Goal: Task Accomplishment & Management: Manage account settings

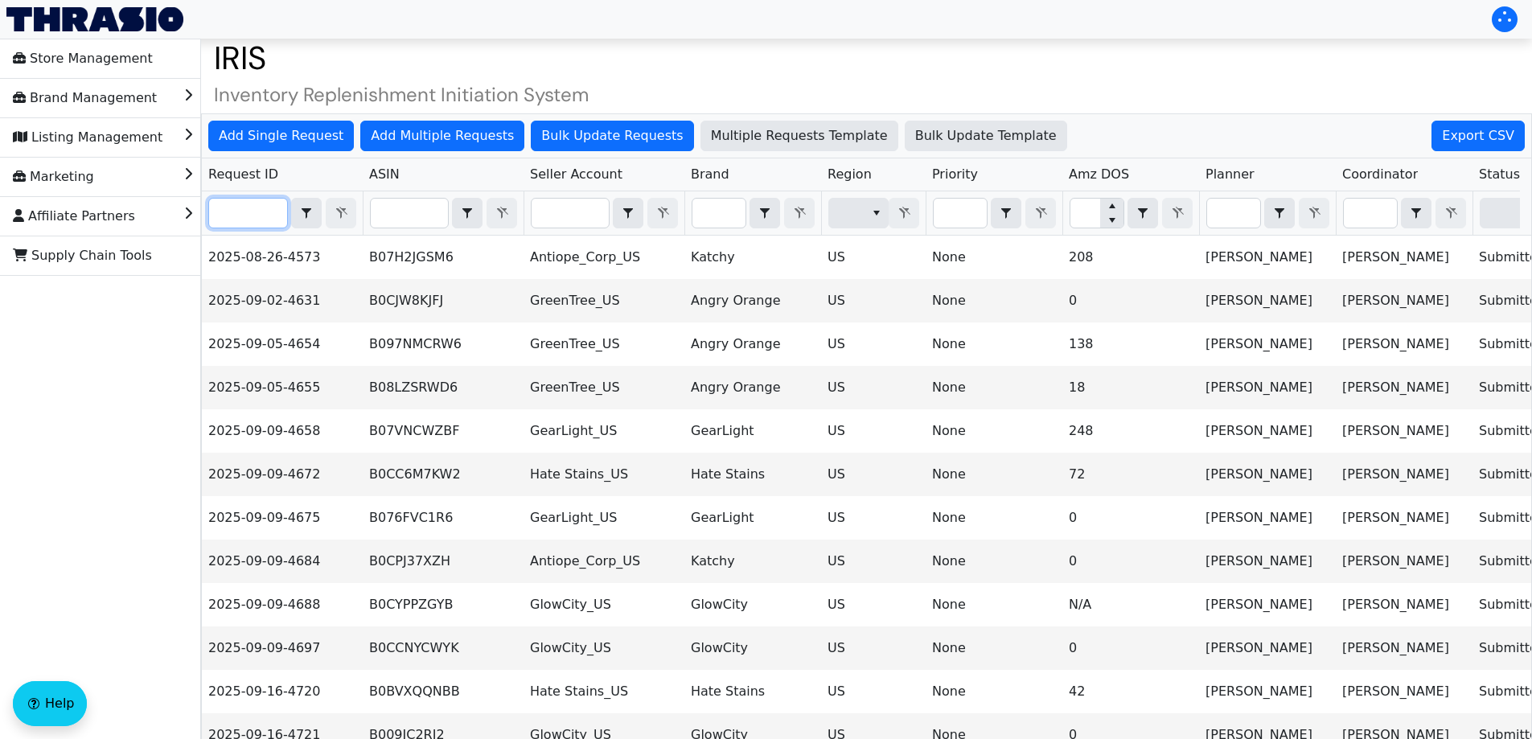
click at [267, 227] on input "Filter" at bounding box center [248, 213] width 78 height 29
paste input "2025-09-16-4743"
type input "2025-09-16-4743"
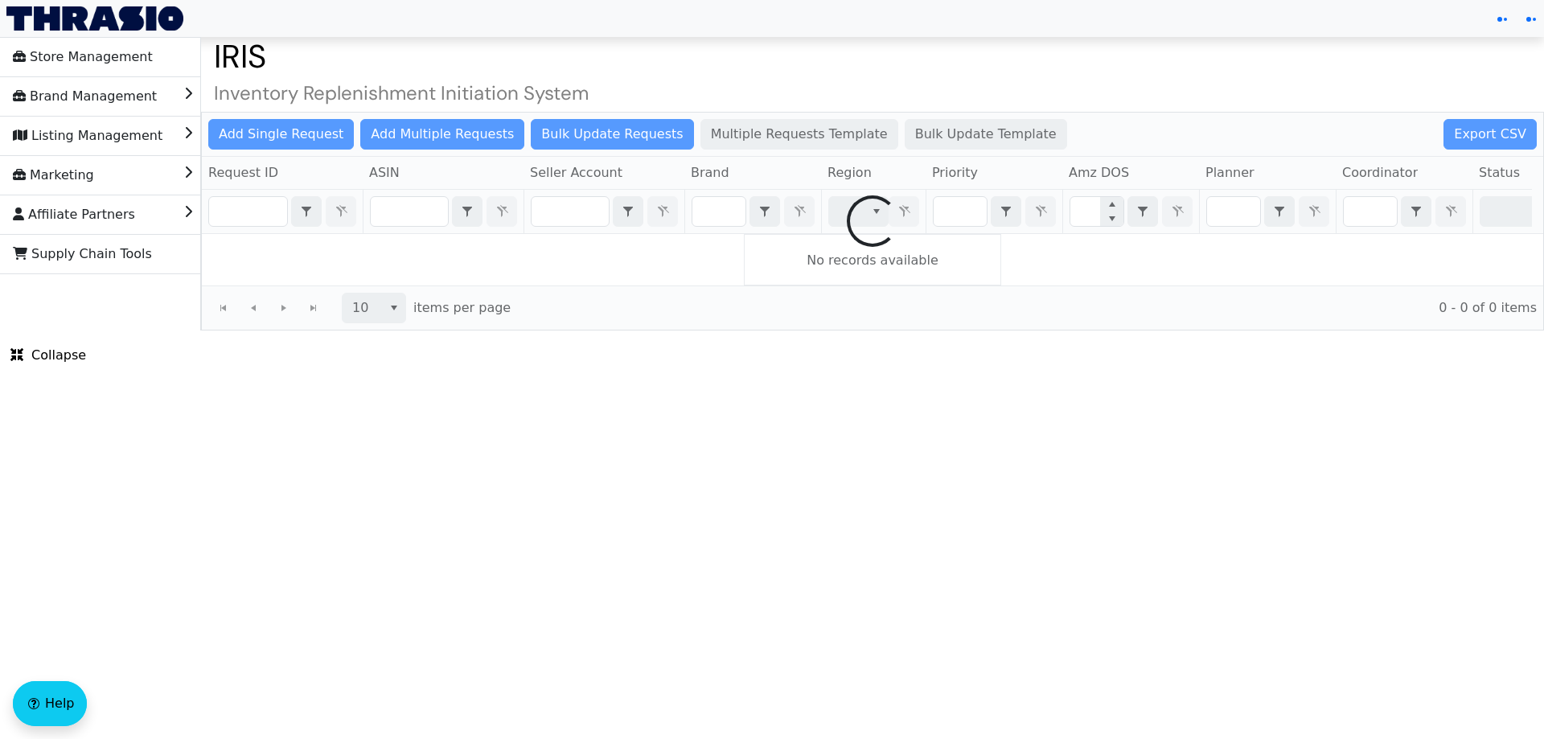
click at [273, 212] on div at bounding box center [873, 221] width 1342 height 217
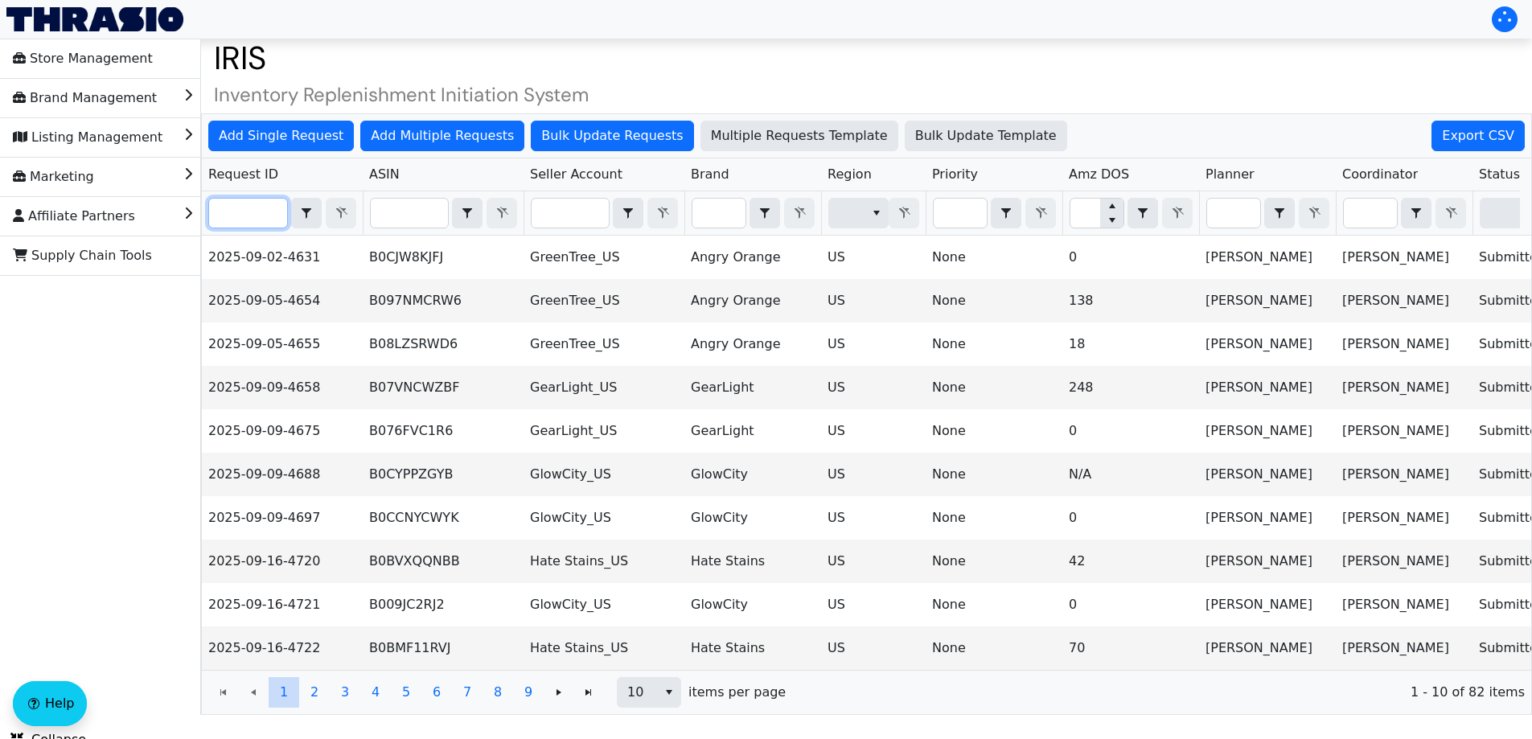
click at [273, 212] on input "Filter" at bounding box center [248, 213] width 78 height 29
paste input "2025-09-16-4743"
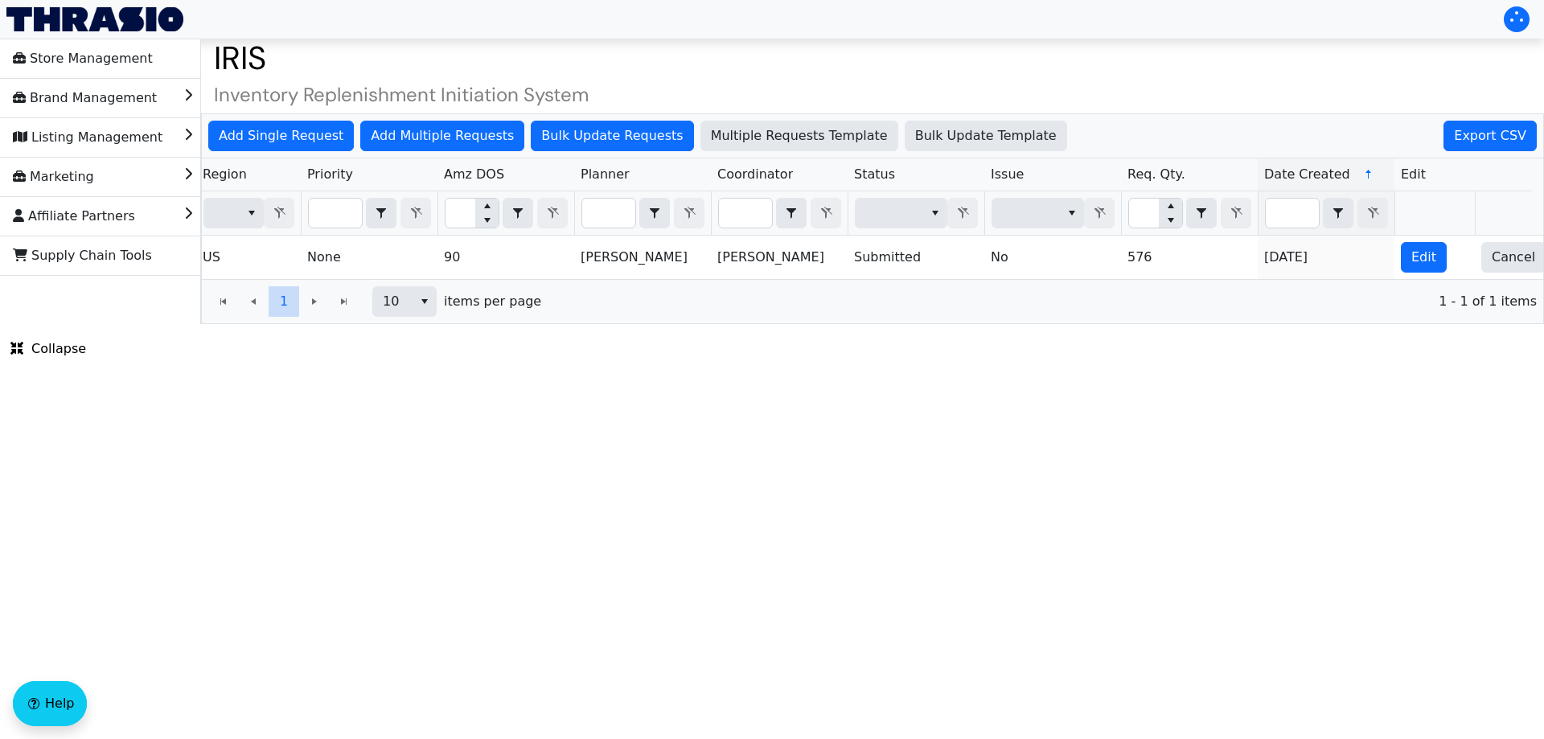
scroll to position [0, 648]
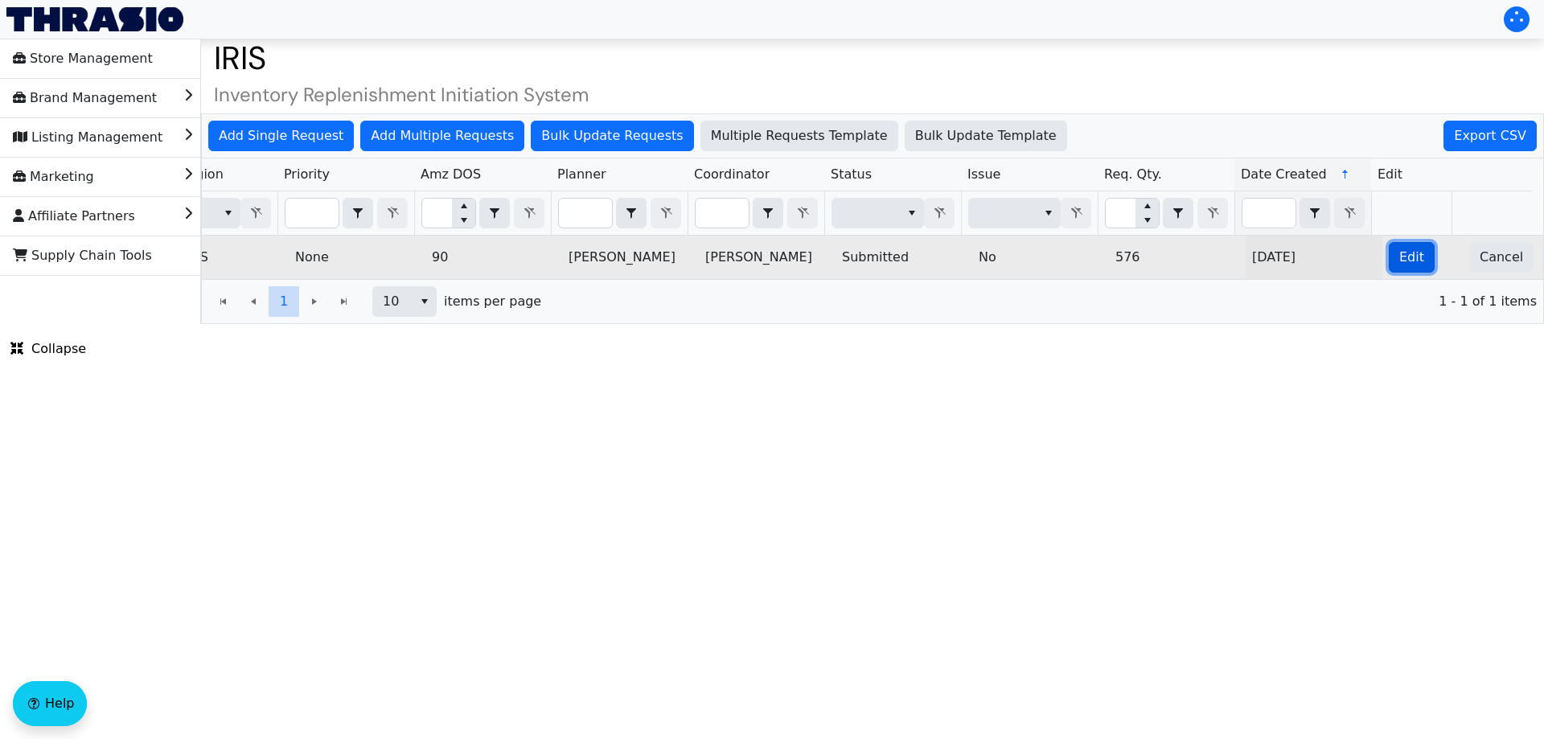
click at [1408, 257] on span "Edit" at bounding box center [1412, 257] width 25 height 19
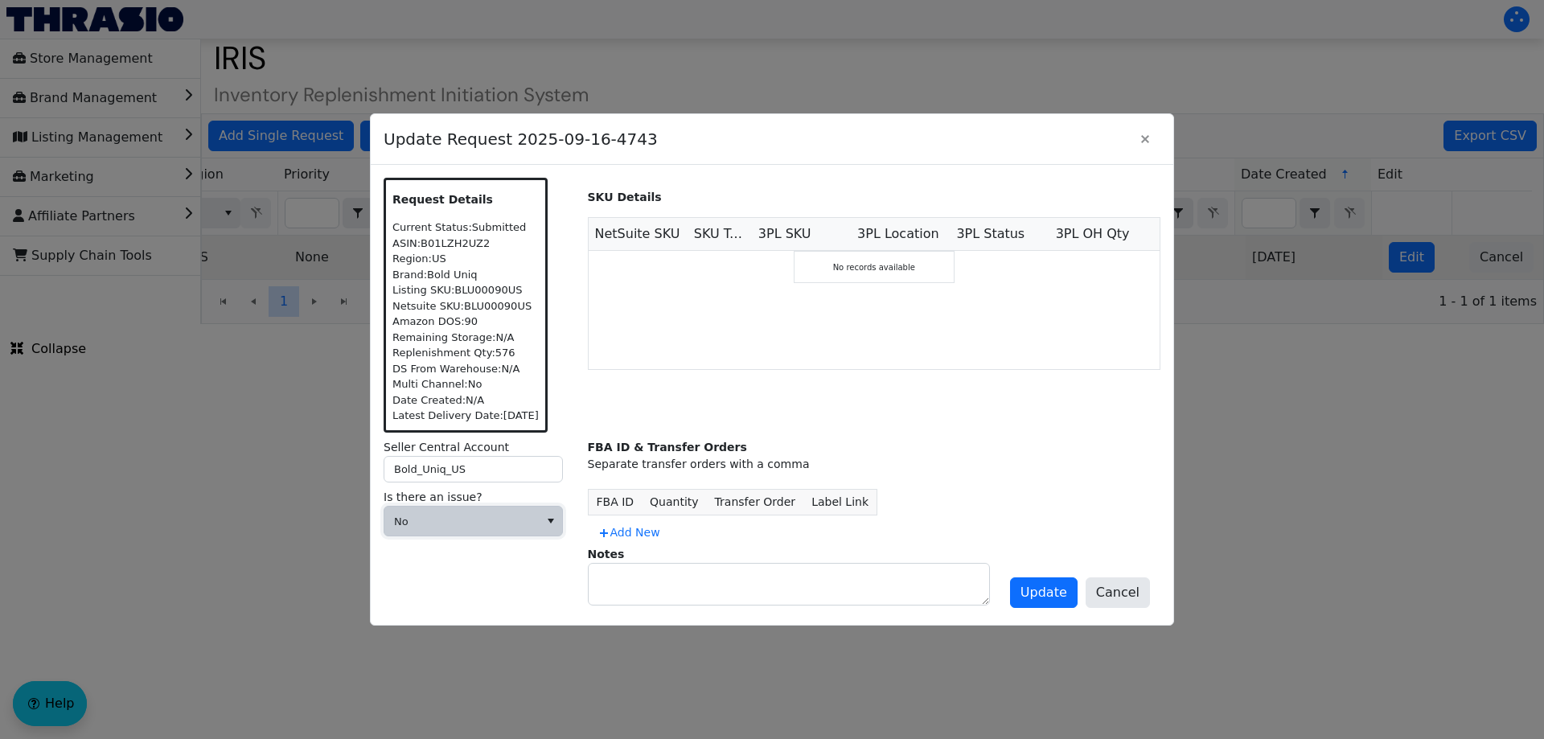
click at [481, 532] on span "No" at bounding box center [461, 521] width 154 height 29
click at [452, 633] on span "Cannot Be Resolved" at bounding box center [462, 627] width 130 height 19
click at [437, 574] on span at bounding box center [461, 576] width 135 height 16
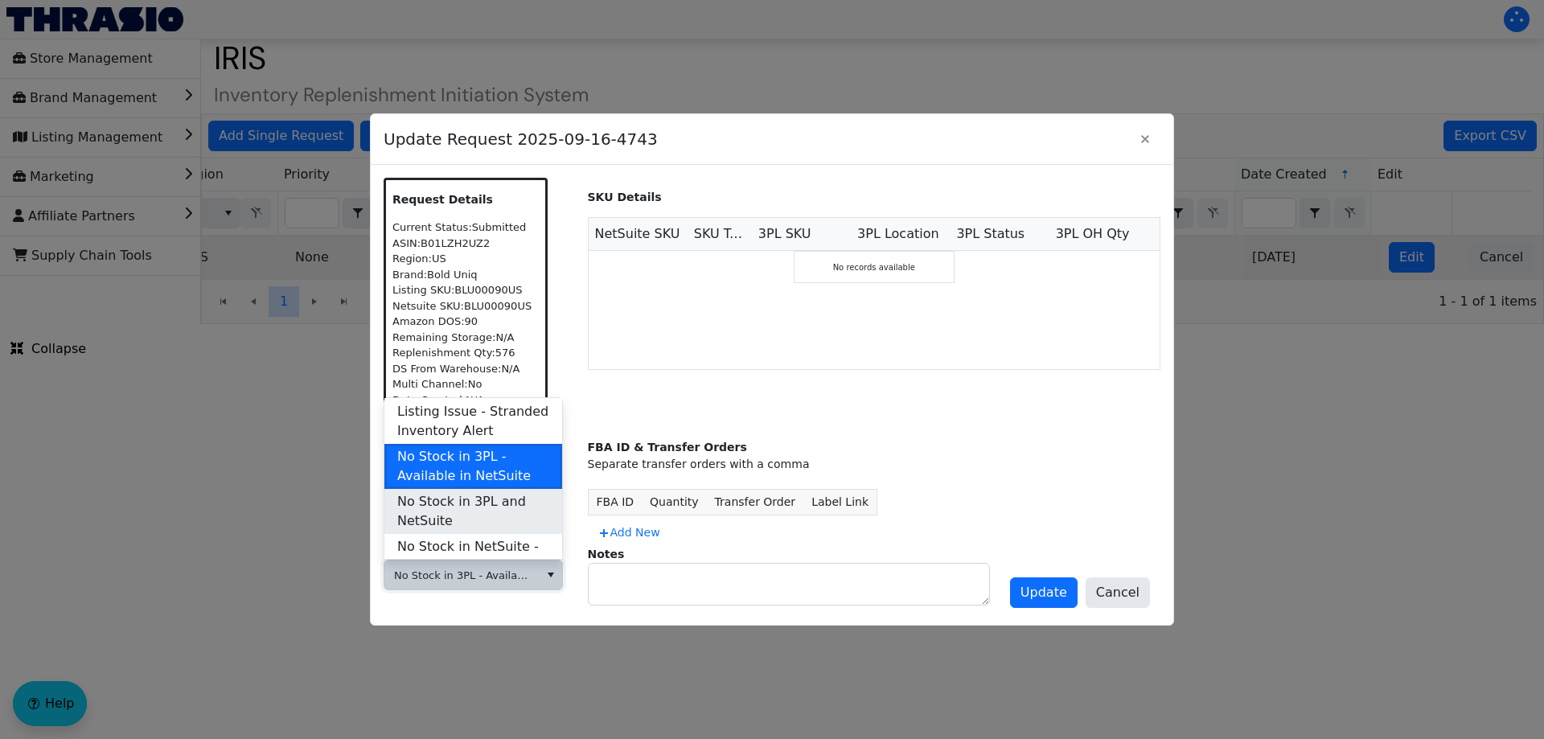
scroll to position [528, 0]
click at [458, 491] on span "No Stock in 3PL and NetSuite" at bounding box center [473, 510] width 152 height 39
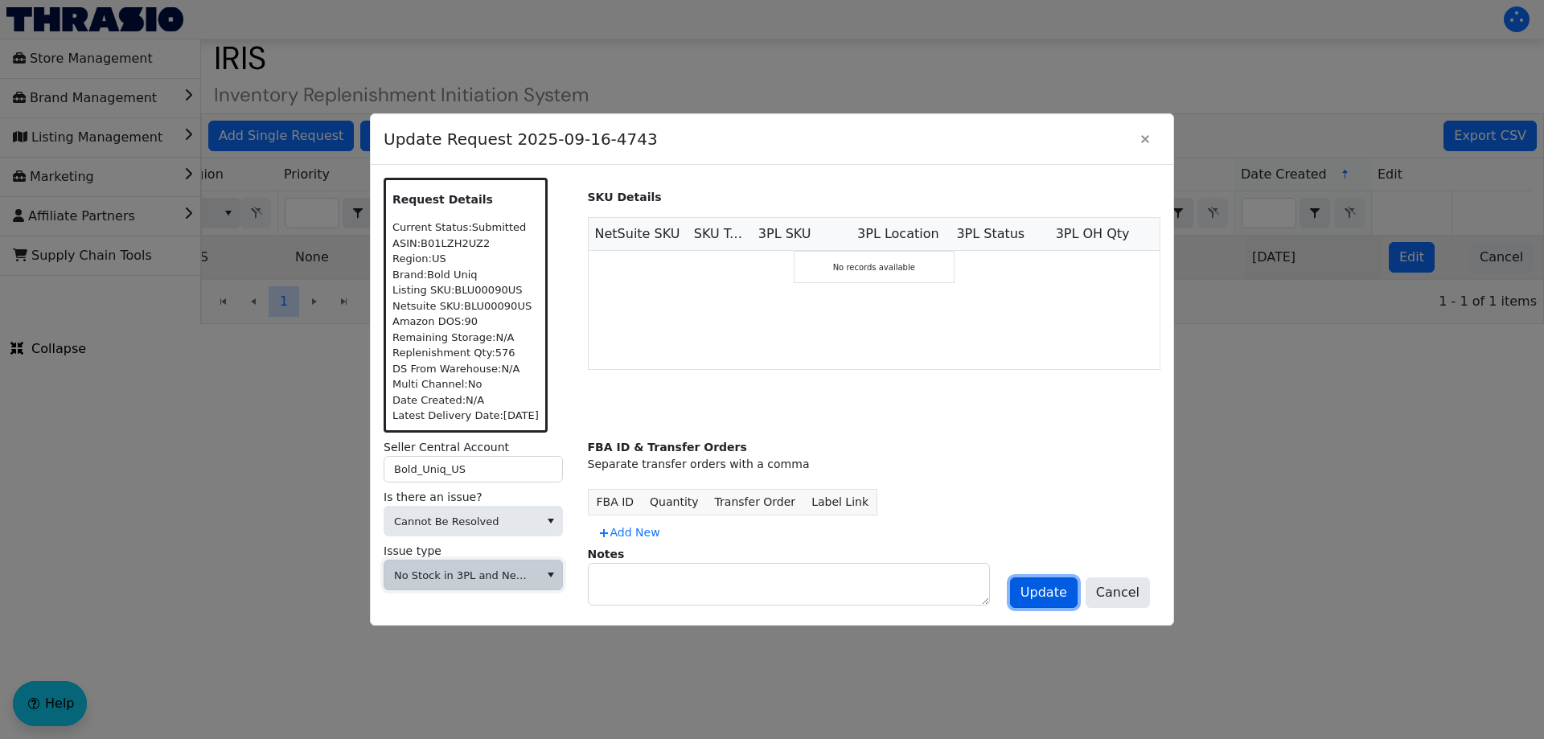
click at [1046, 583] on span "Update" at bounding box center [1044, 592] width 47 height 19
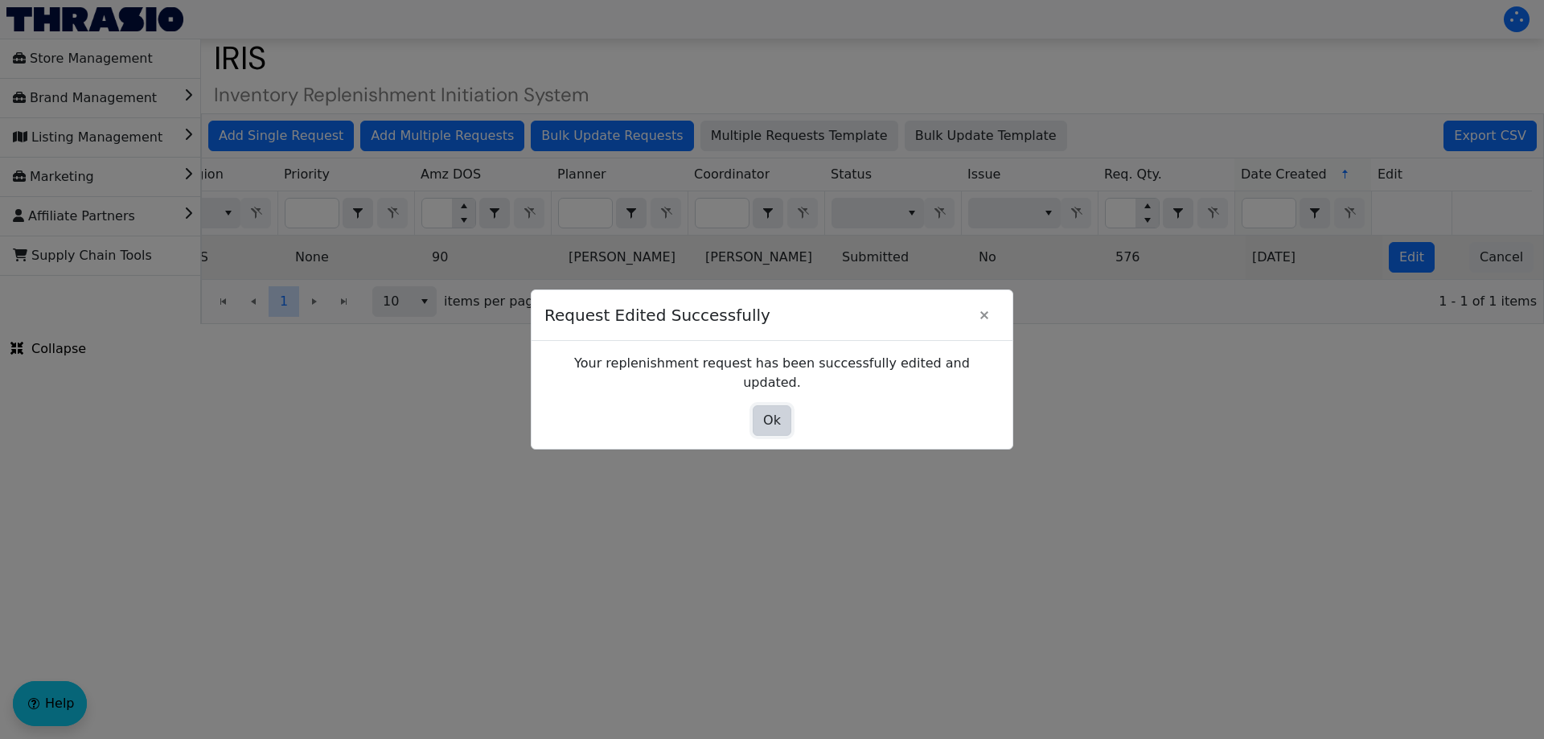
click at [767, 413] on span "Ok" at bounding box center [772, 420] width 18 height 19
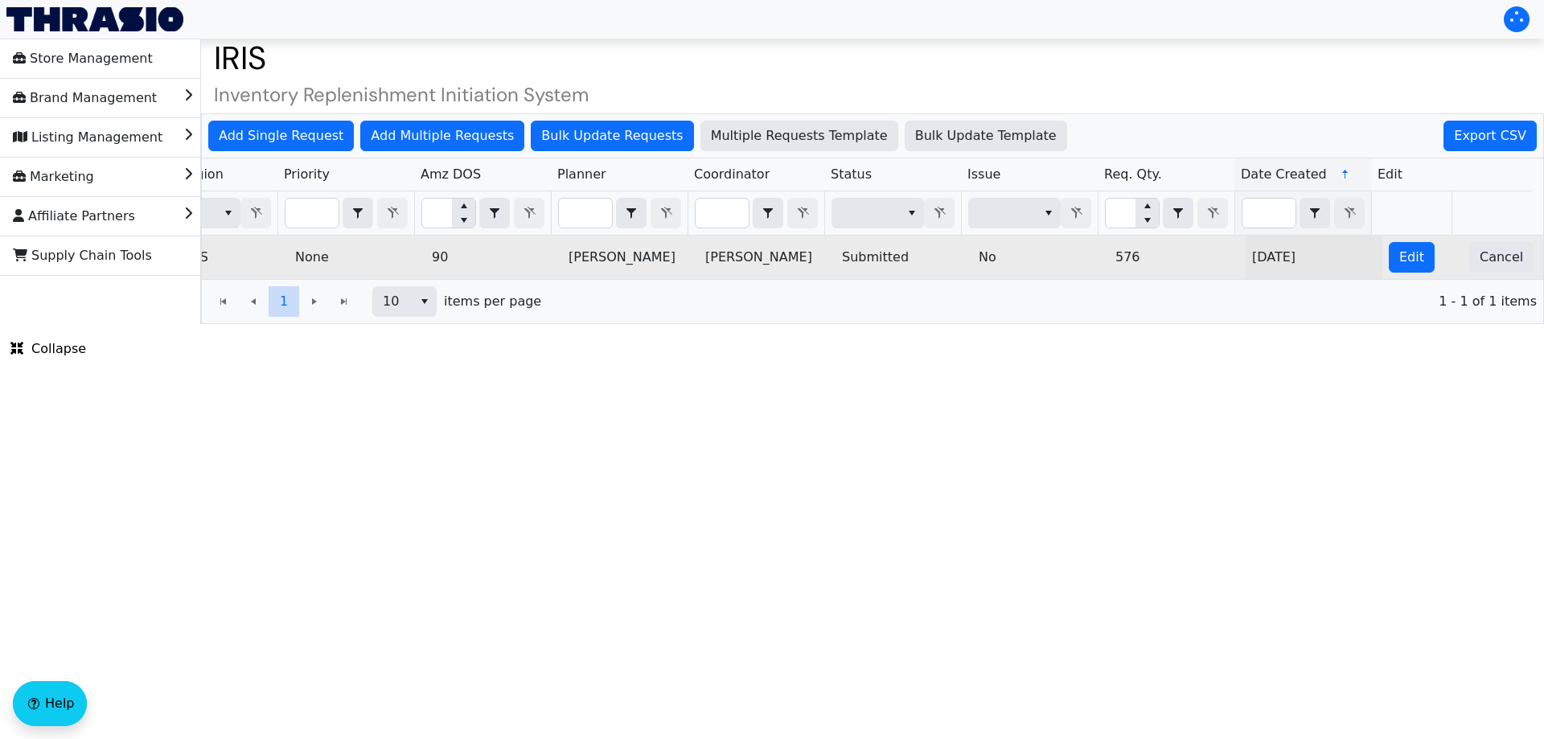
scroll to position [0, 0]
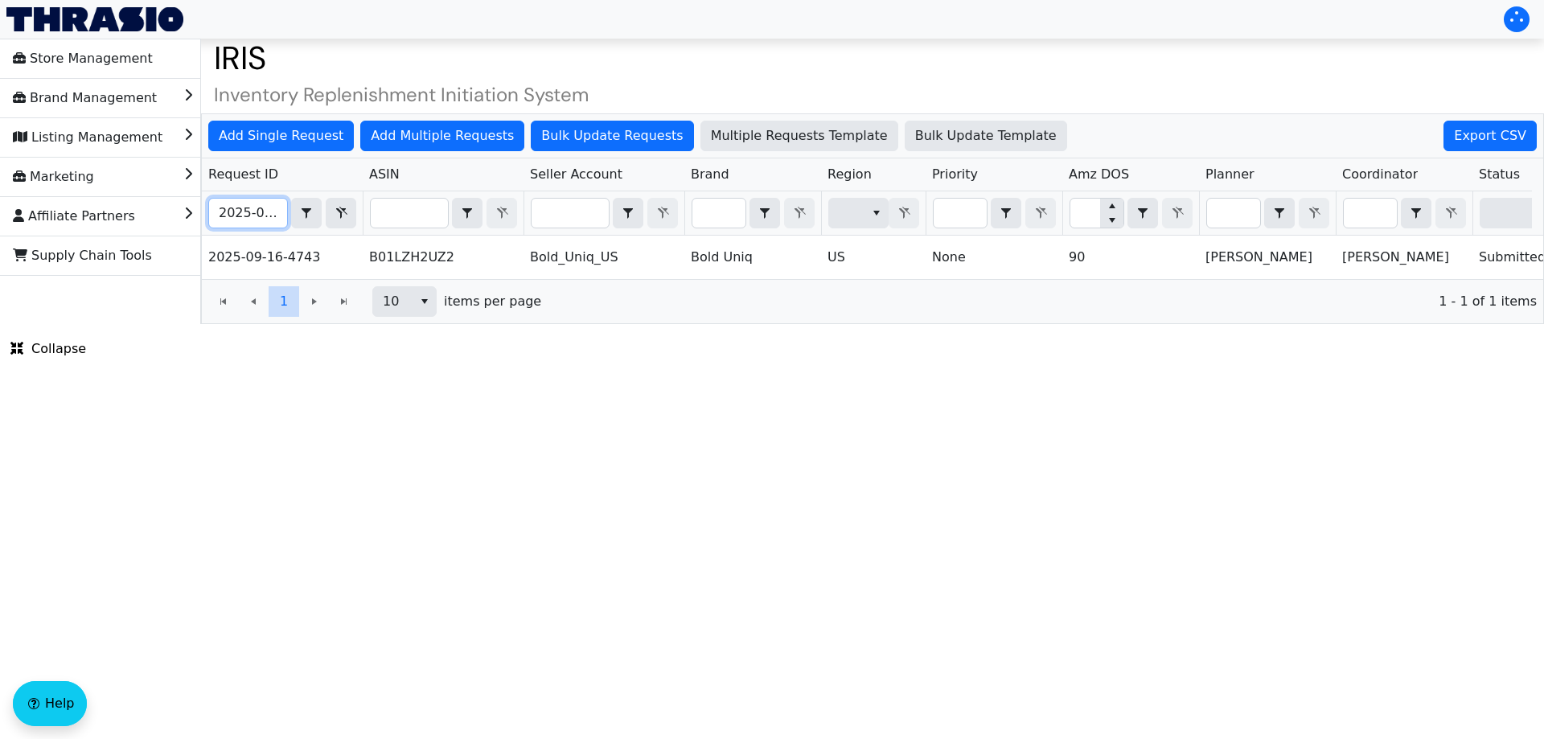
click at [220, 215] on input "2025-09-16-4743" at bounding box center [248, 213] width 78 height 29
paste input "808"
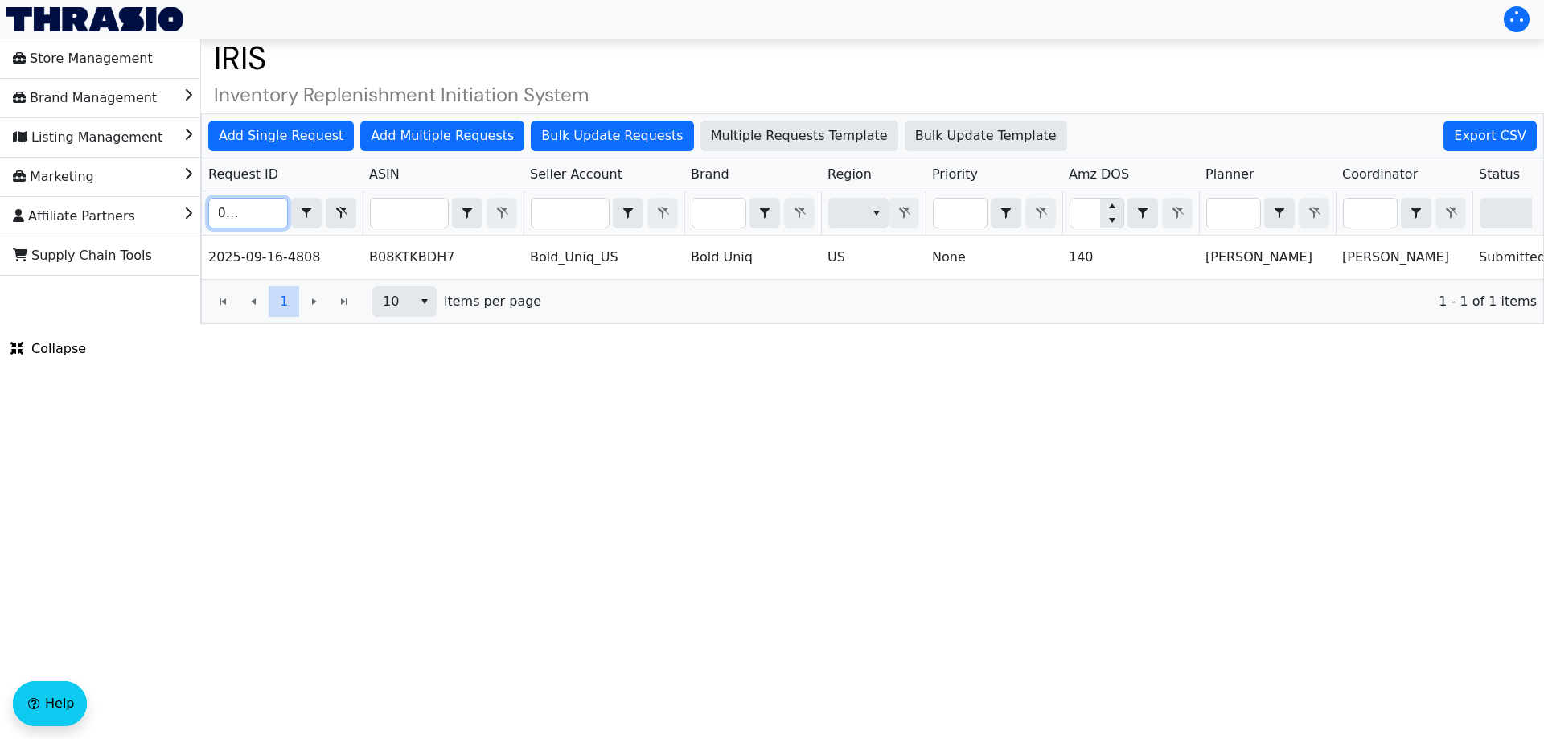
scroll to position [0, 648]
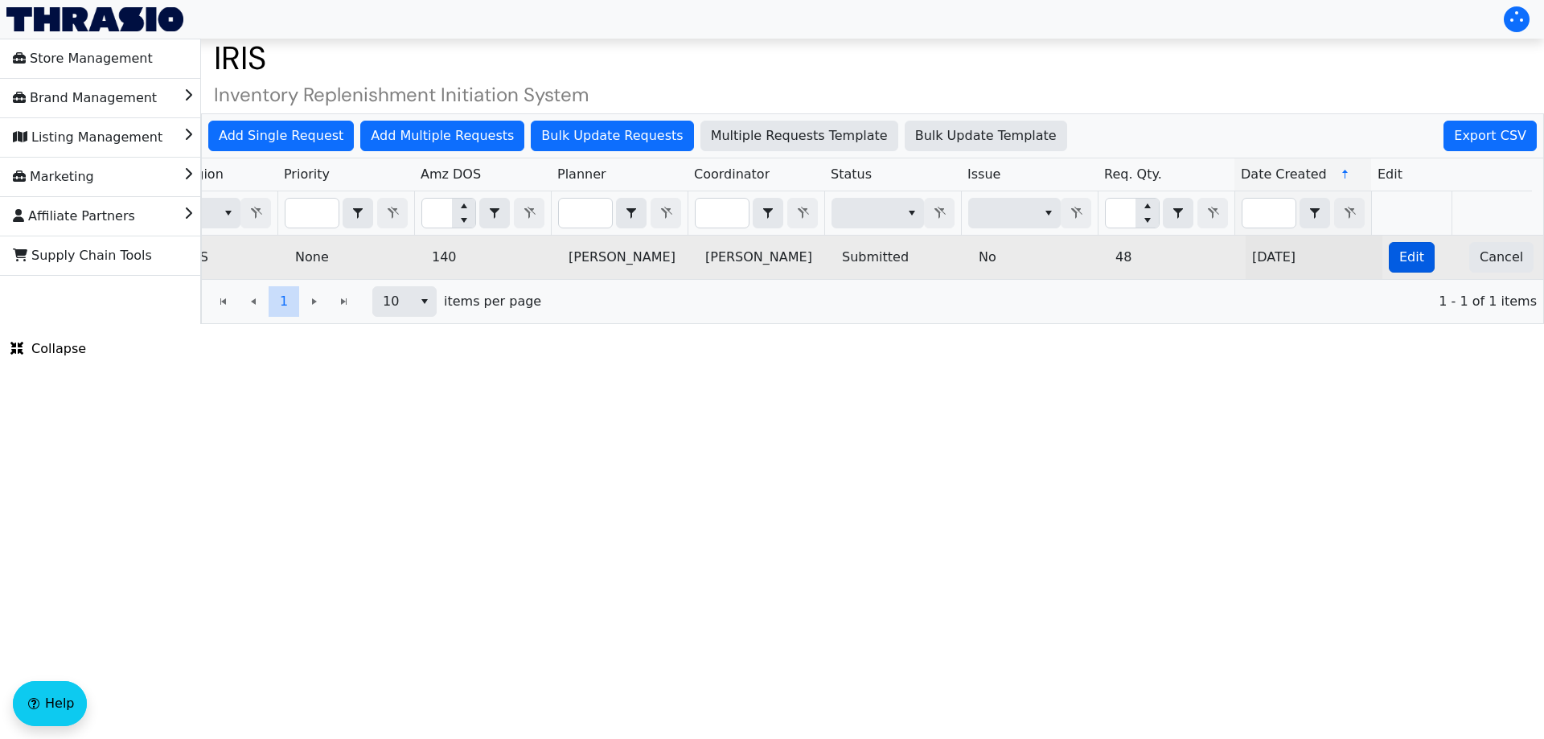
type input "2025-09-16-4808"
click at [1389, 261] on button "Edit" at bounding box center [1412, 257] width 46 height 31
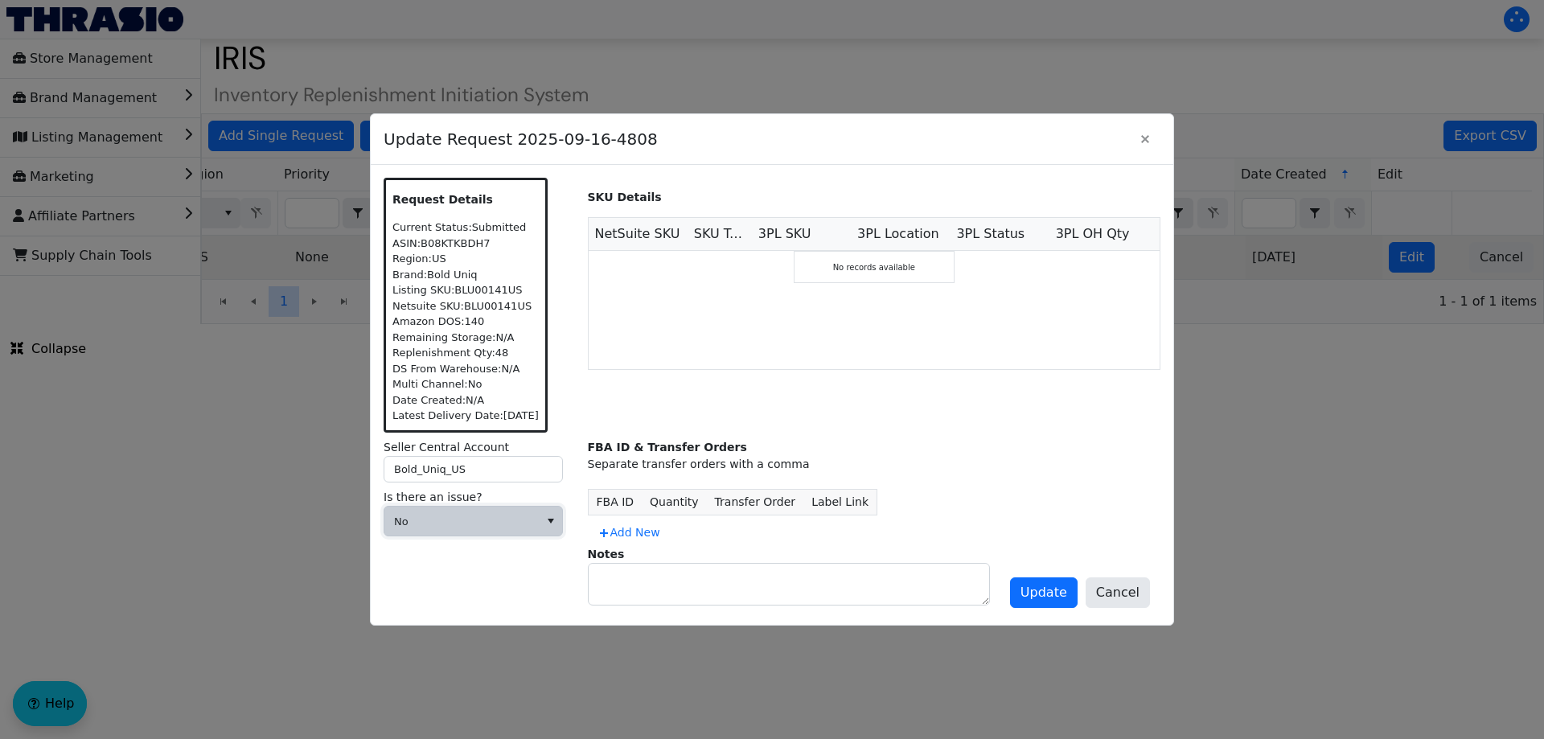
click at [523, 516] on span "No" at bounding box center [461, 522] width 135 height 16
click at [470, 627] on span "Cannot Be Resolved" at bounding box center [462, 627] width 130 height 19
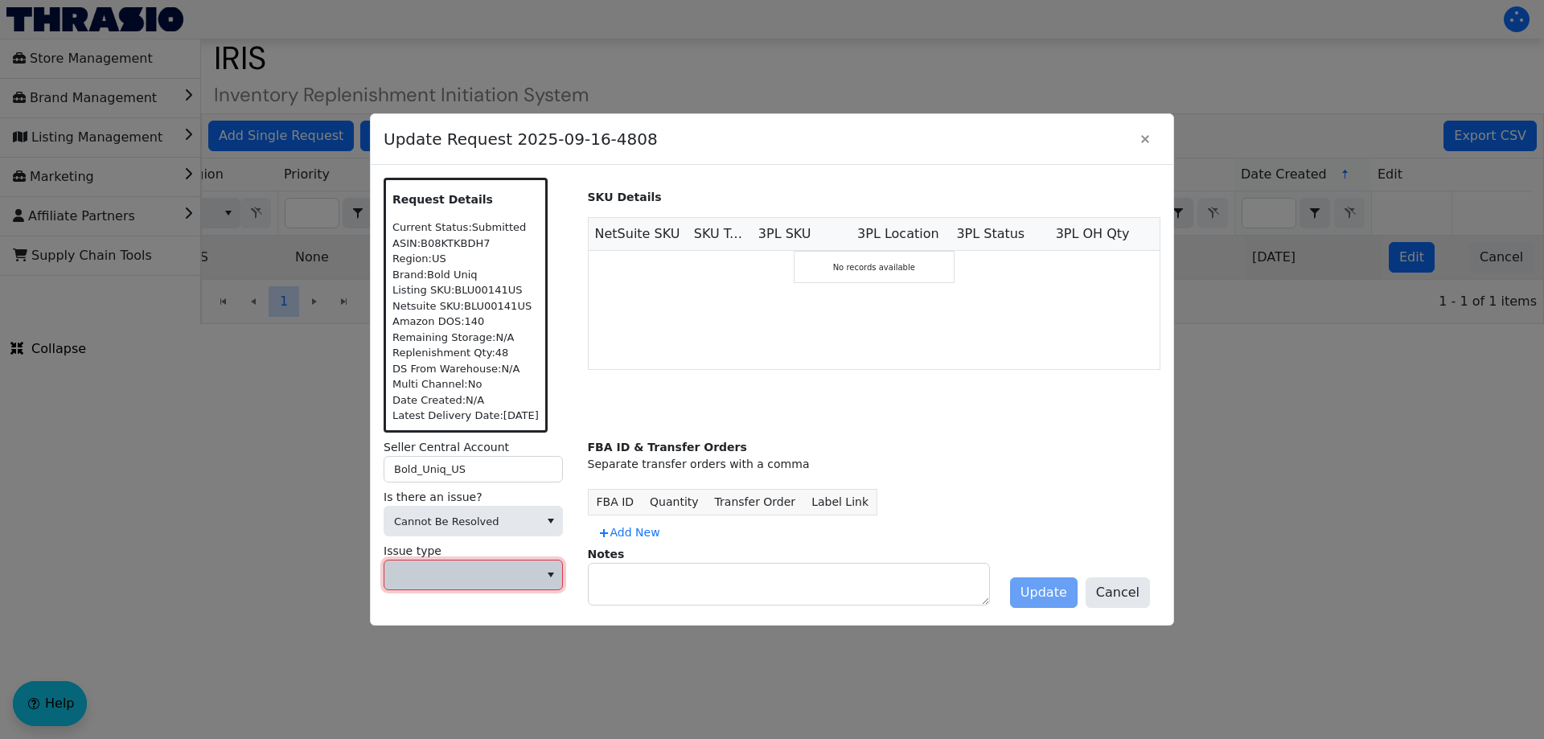
click at [468, 574] on span at bounding box center [461, 576] width 135 height 16
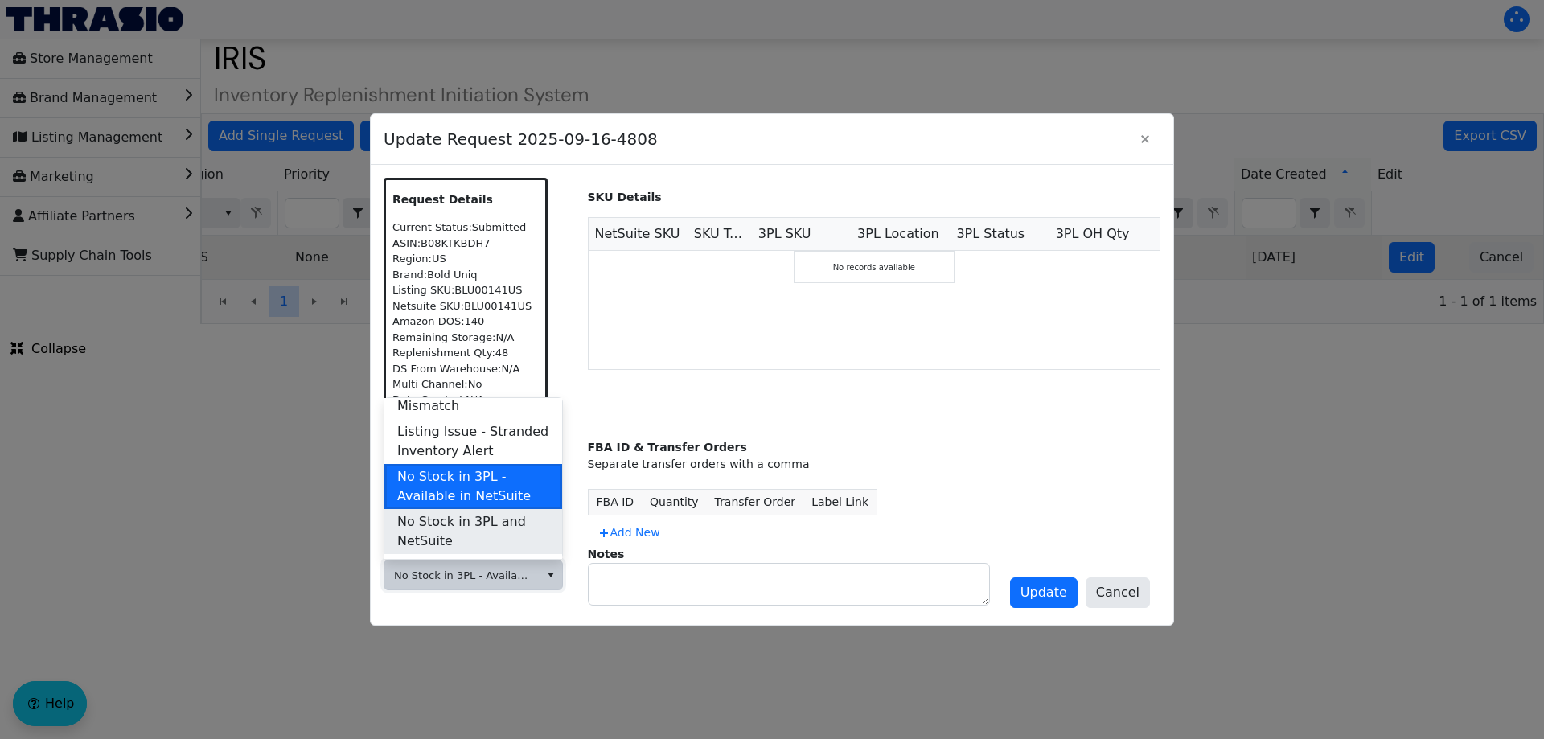
scroll to position [508, 0]
click at [471, 515] on span "No Stock in 3PL and NetSuite" at bounding box center [473, 531] width 152 height 39
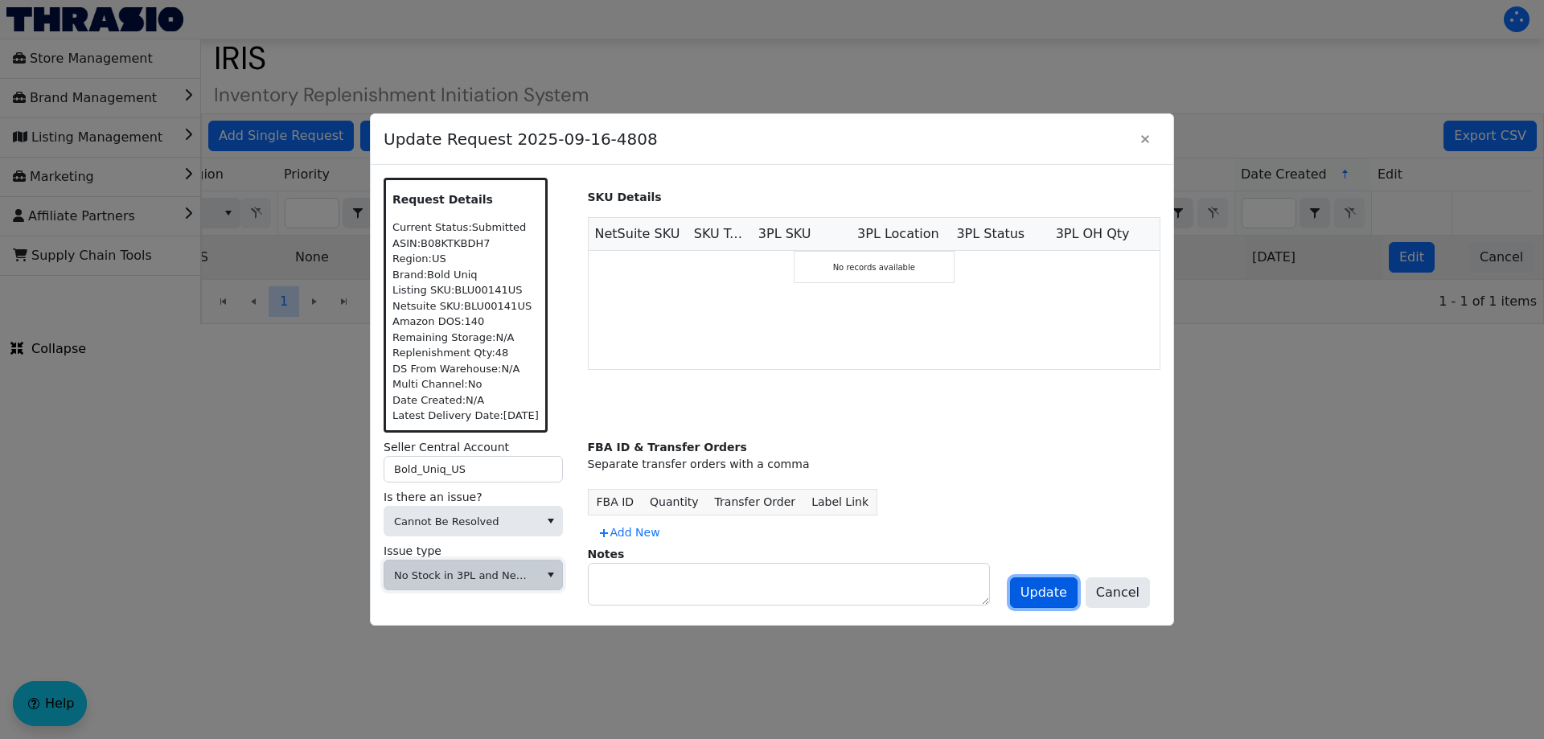
click at [1067, 594] on span "Update" at bounding box center [1044, 592] width 47 height 19
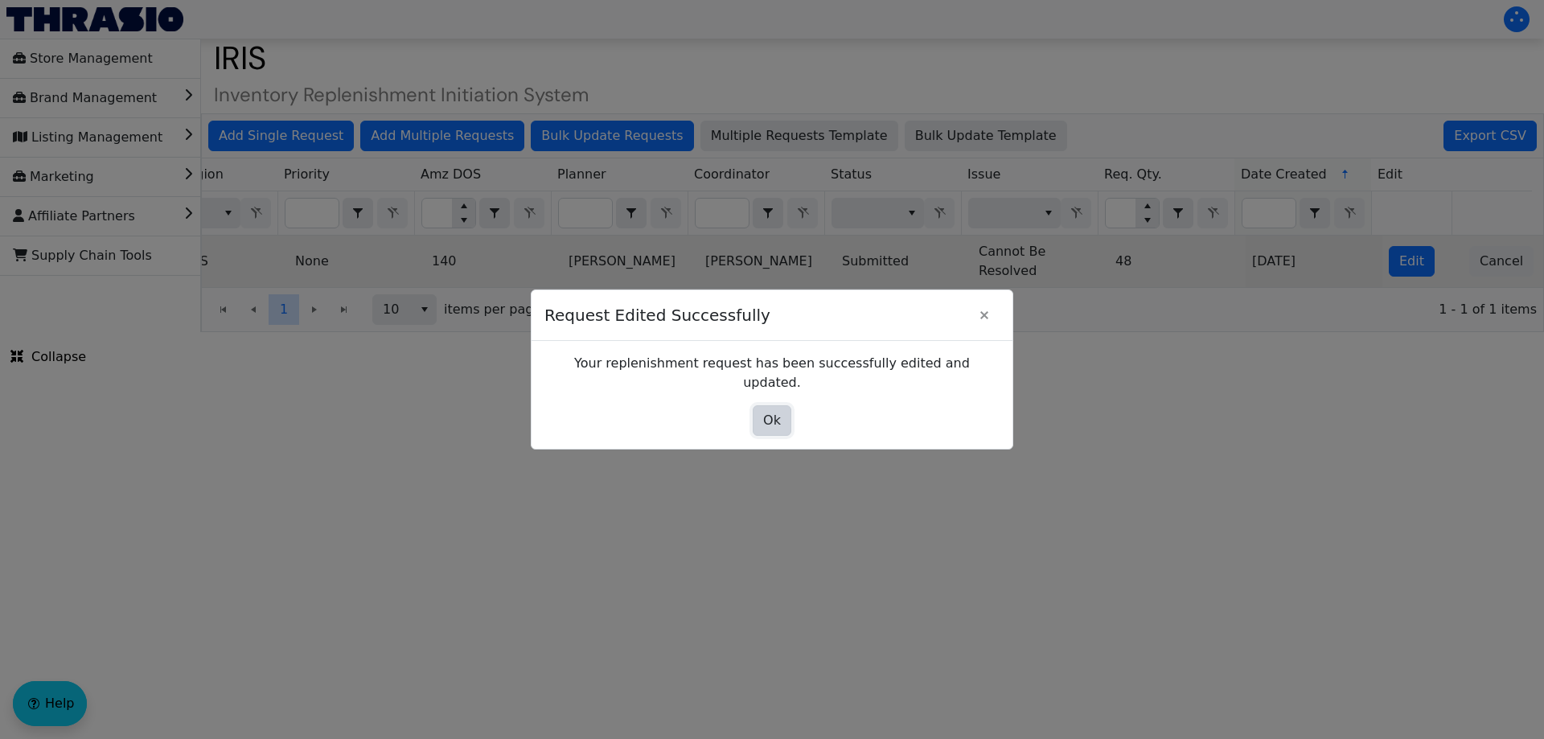
click at [760, 405] on button "Ok" at bounding box center [772, 420] width 39 height 31
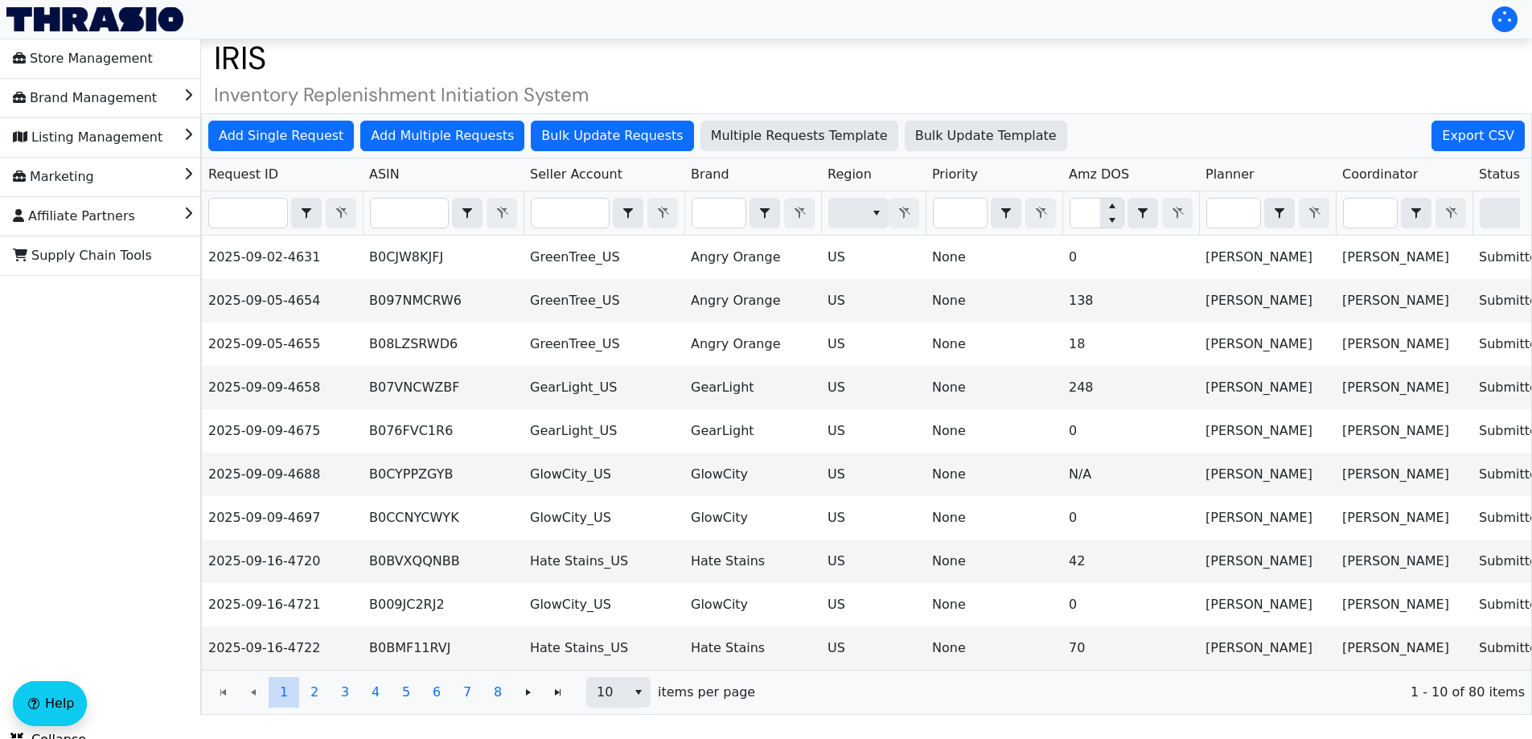
click at [249, 193] on th "Filter" at bounding box center [282, 213] width 161 height 44
click at [251, 219] on input "Filter" at bounding box center [248, 213] width 78 height 29
paste input "2025-09-16-4803"
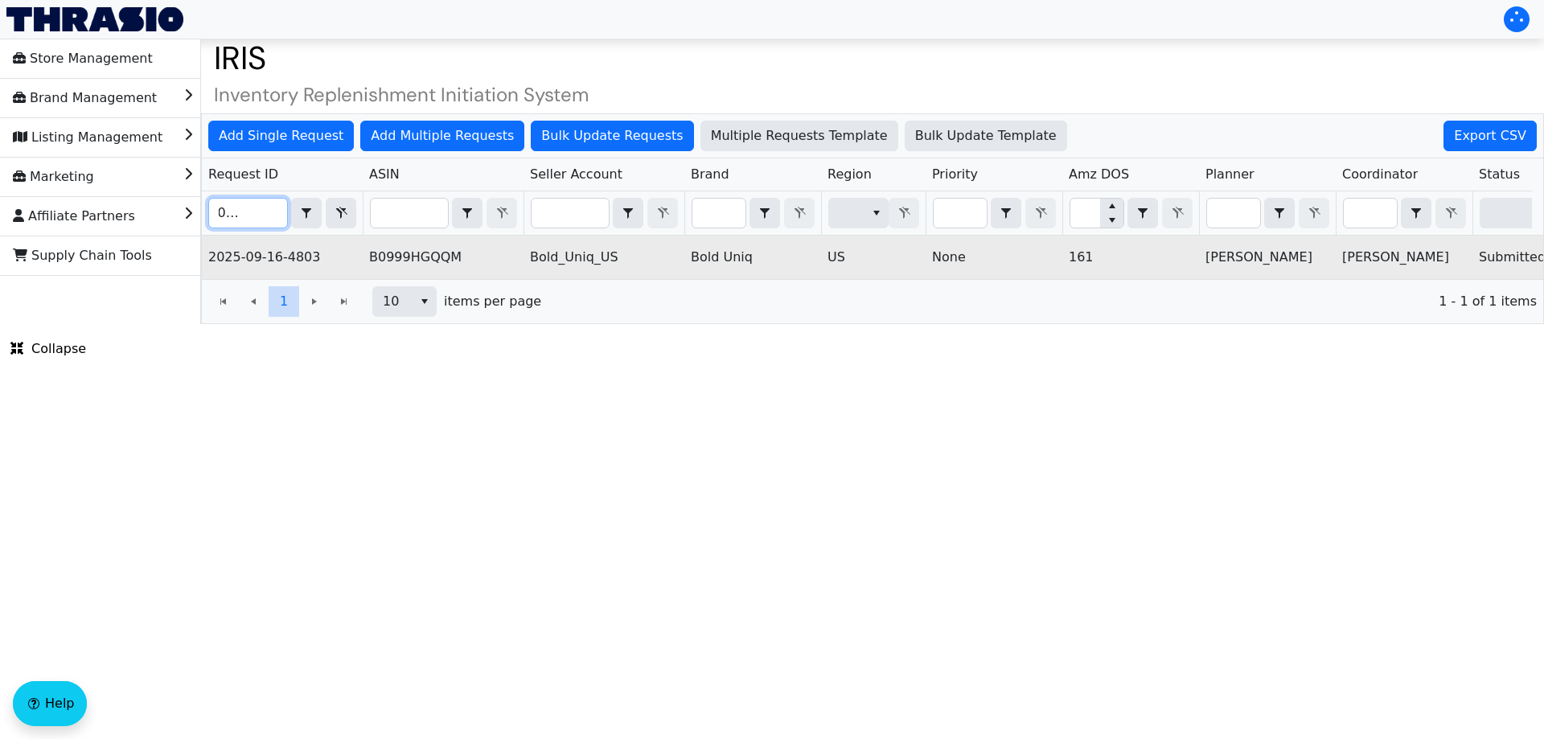
scroll to position [0, 648]
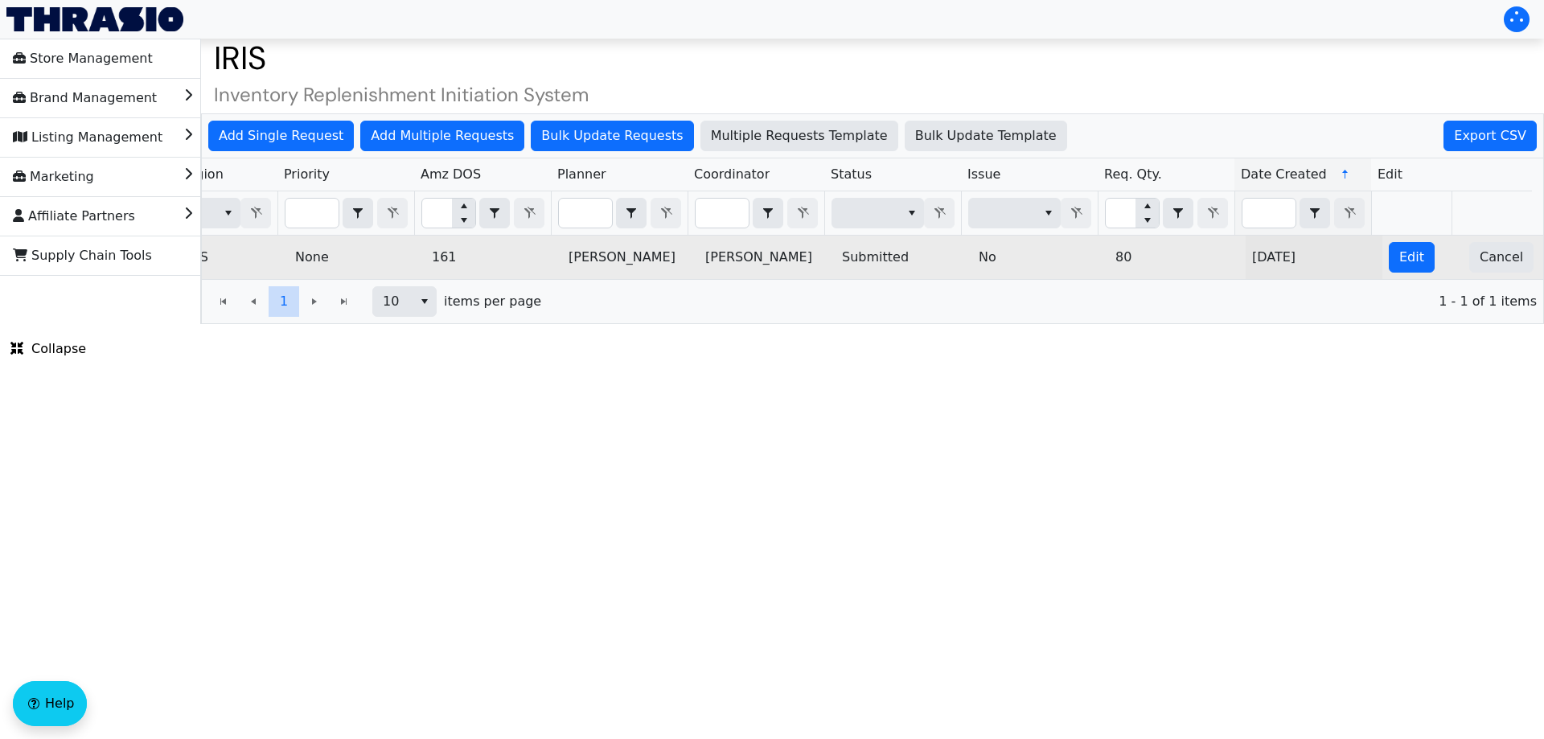
type input "2025-09-16-4803"
click at [1383, 273] on td "Edit" at bounding box center [1423, 257] width 80 height 43
click at [1400, 265] on span "Edit" at bounding box center [1412, 257] width 25 height 19
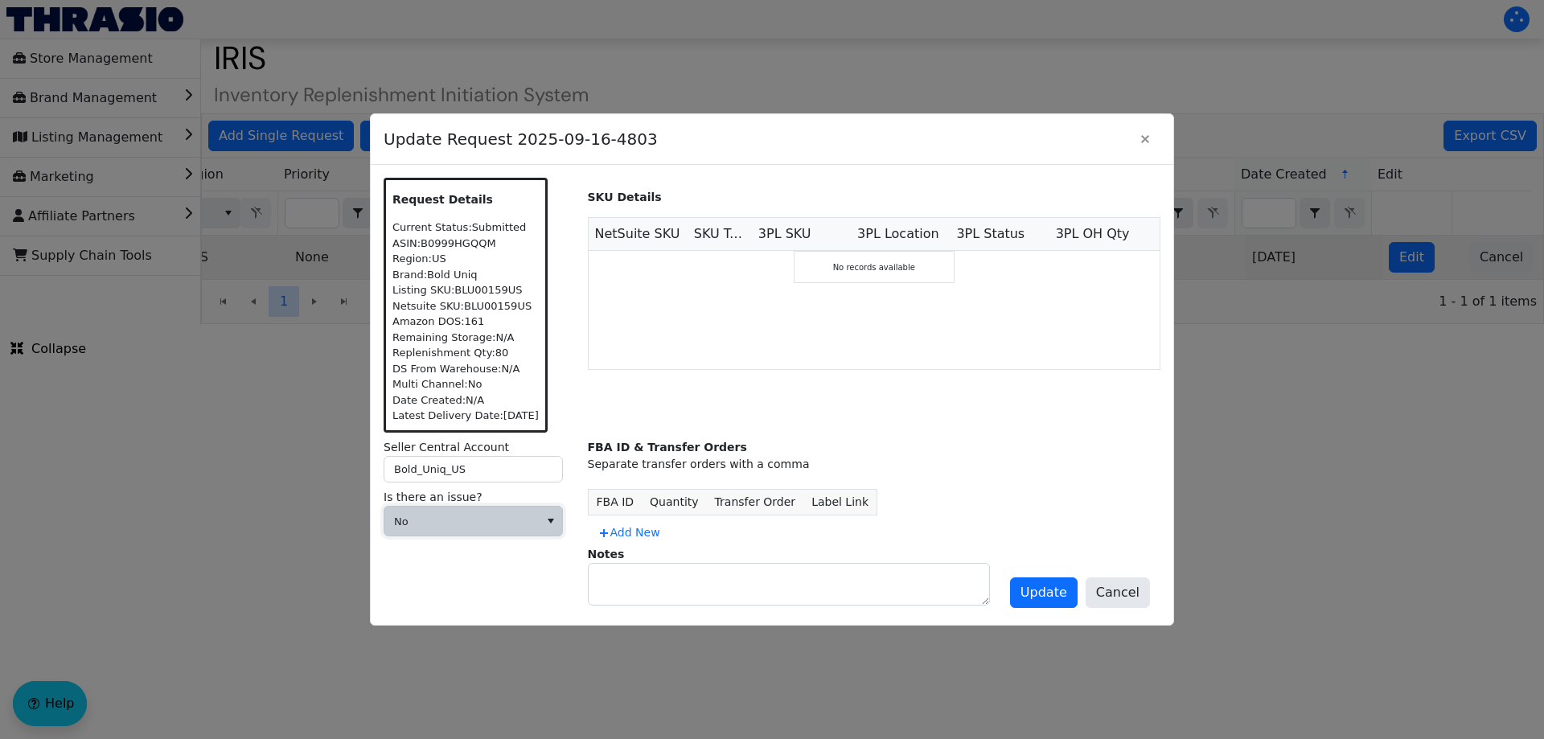
click at [517, 528] on span "No" at bounding box center [461, 522] width 135 height 16
click at [473, 625] on span "Cannot Be Resolved" at bounding box center [462, 627] width 130 height 19
click at [466, 571] on span at bounding box center [461, 576] width 135 height 16
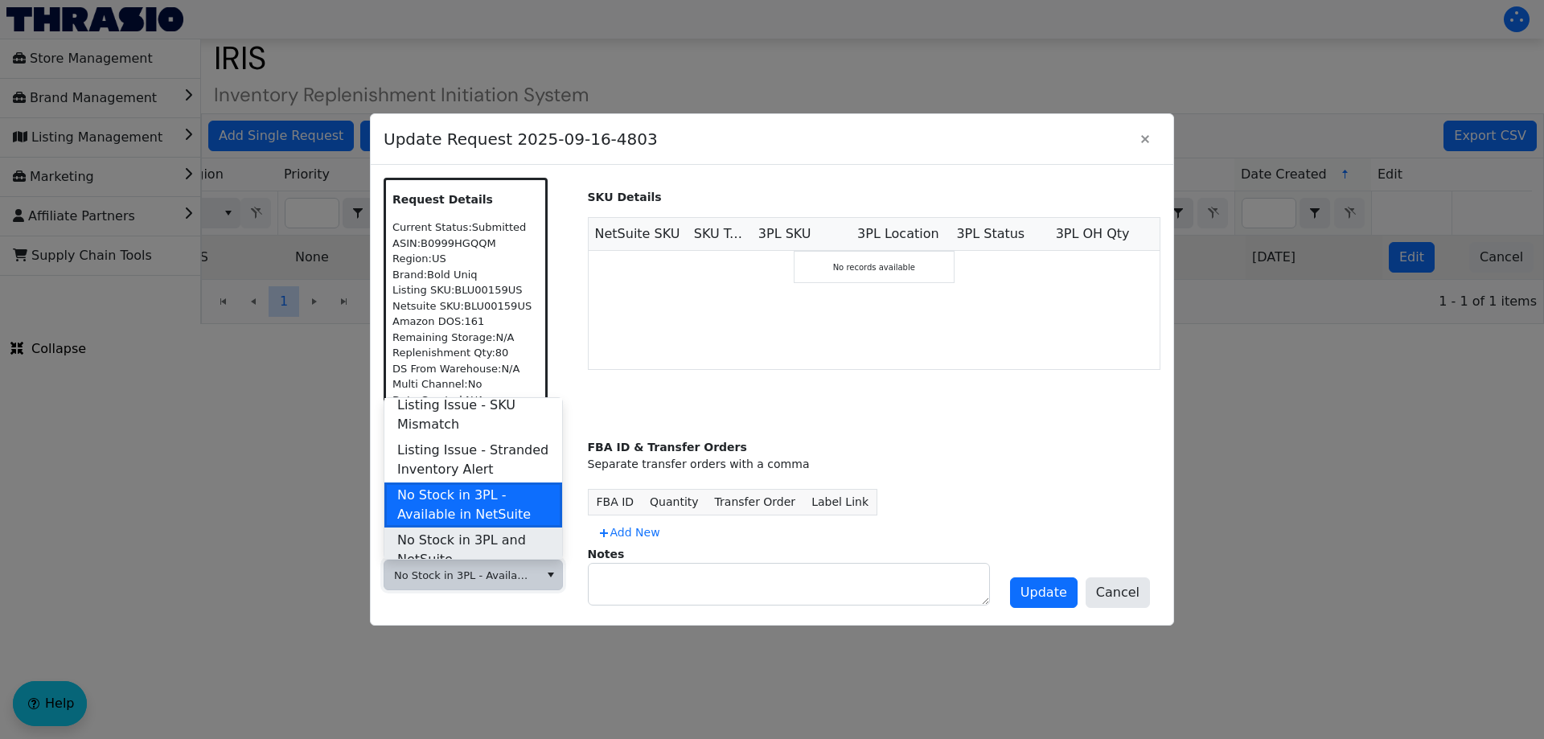
scroll to position [489, 0]
click at [474, 530] on span "No Stock in 3PL and NetSuite" at bounding box center [473, 549] width 152 height 39
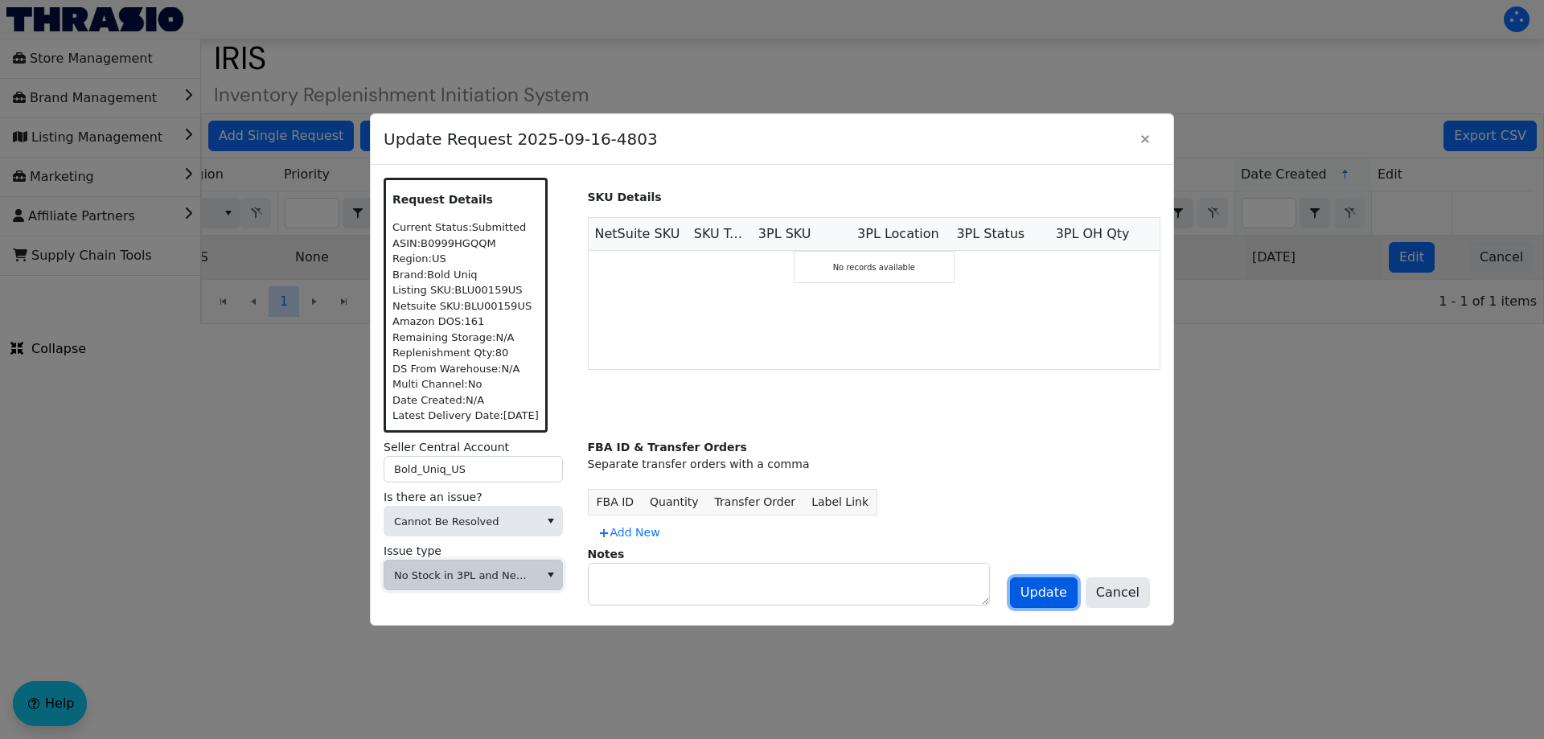
click at [1075, 602] on button "Update" at bounding box center [1044, 593] width 68 height 31
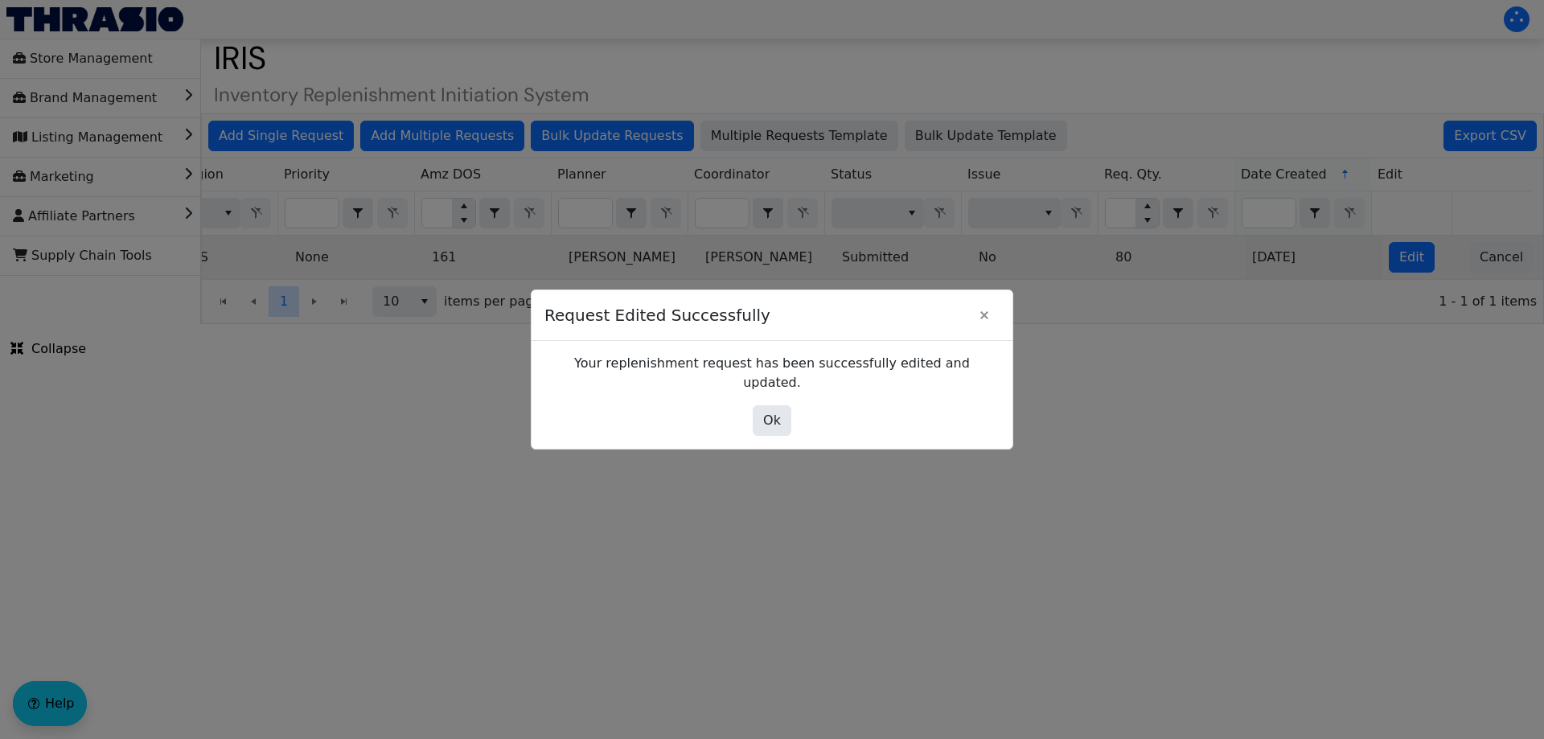
click at [746, 394] on div "Your replenishment request has been successfully edited and updated. Ok" at bounding box center [772, 395] width 481 height 108
click at [771, 415] on span "Ok" at bounding box center [772, 420] width 18 height 19
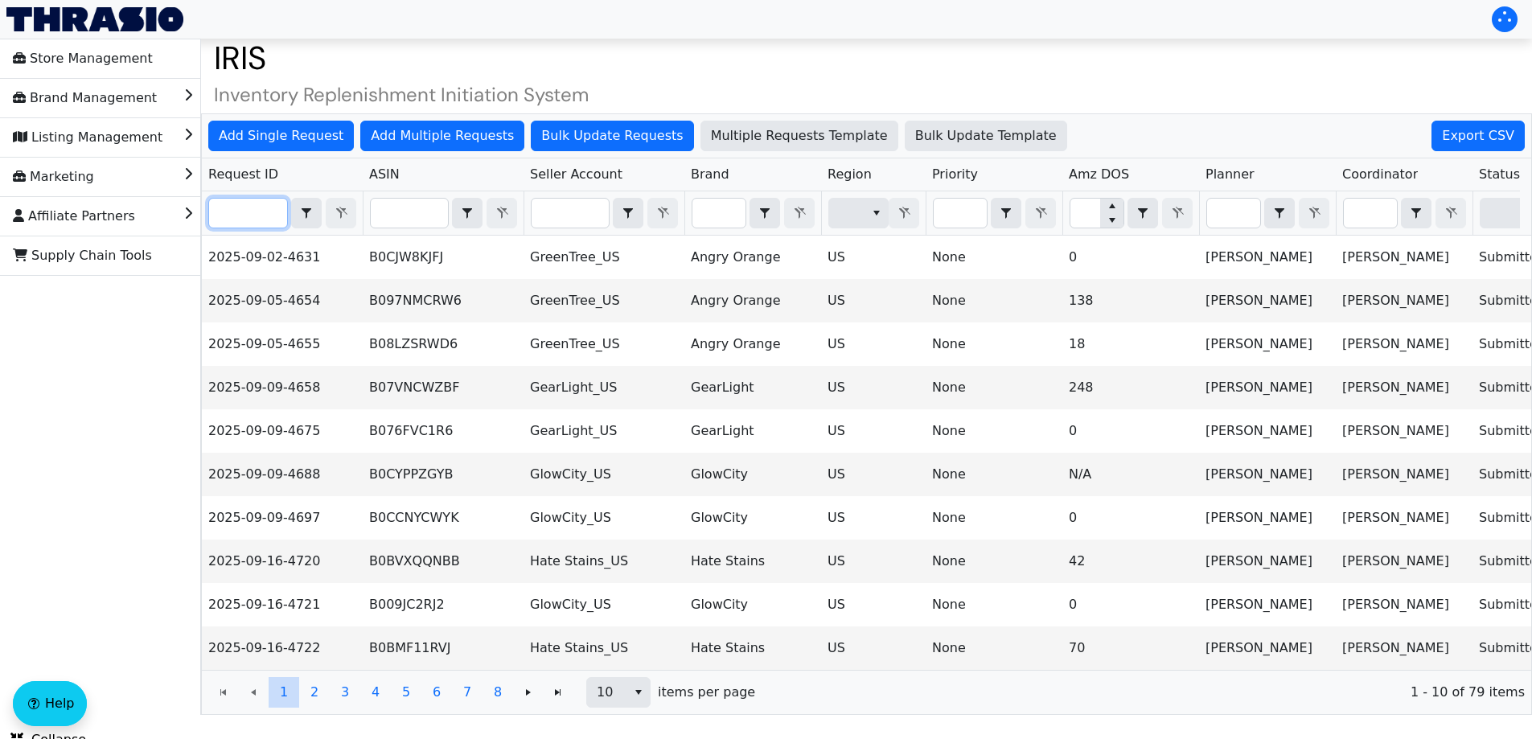
click at [228, 217] on input "Filter" at bounding box center [248, 213] width 78 height 29
paste input "2025-09-16-4796"
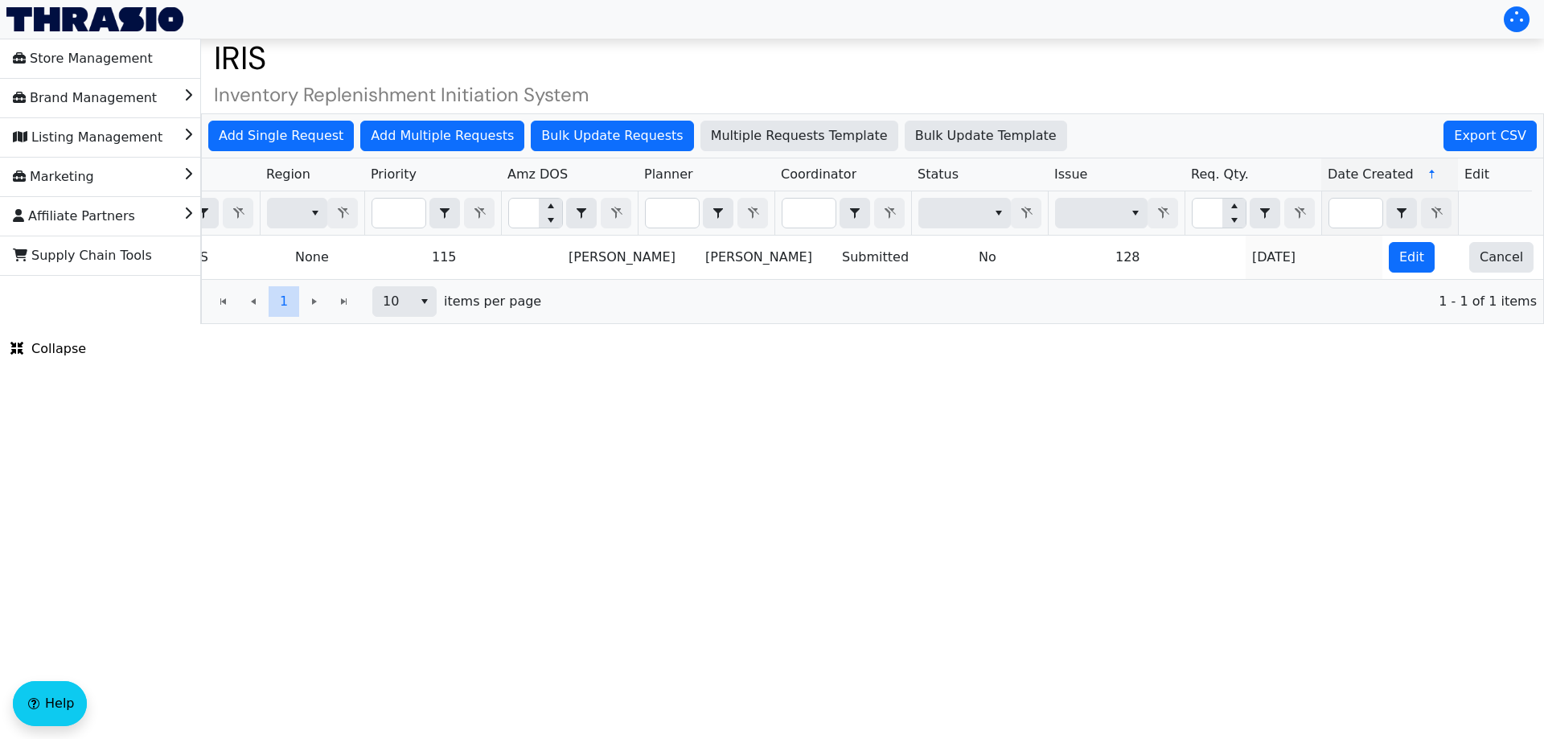
scroll to position [0, 648]
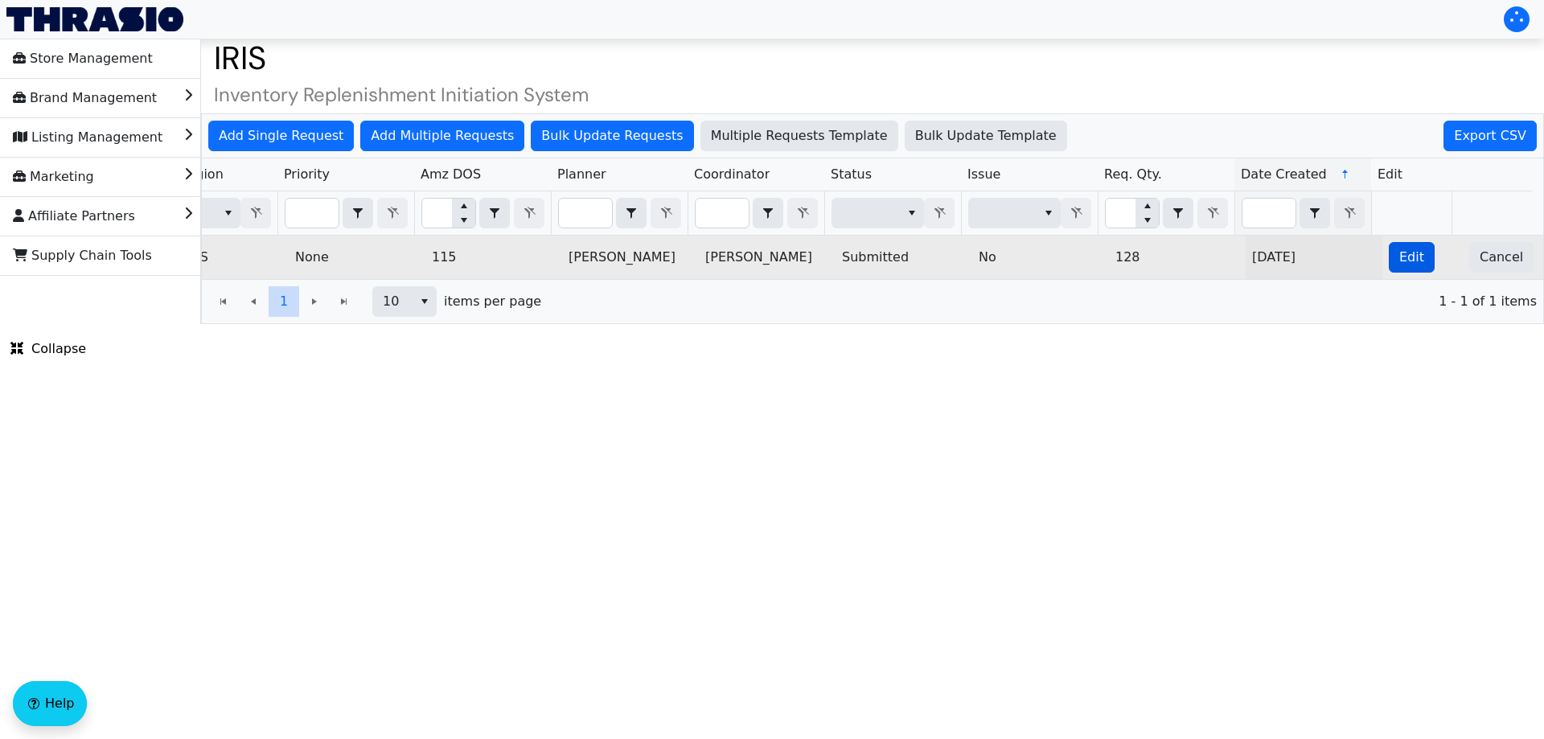
type input "2025-09-16-4796"
click at [1389, 245] on button "Edit" at bounding box center [1412, 257] width 46 height 31
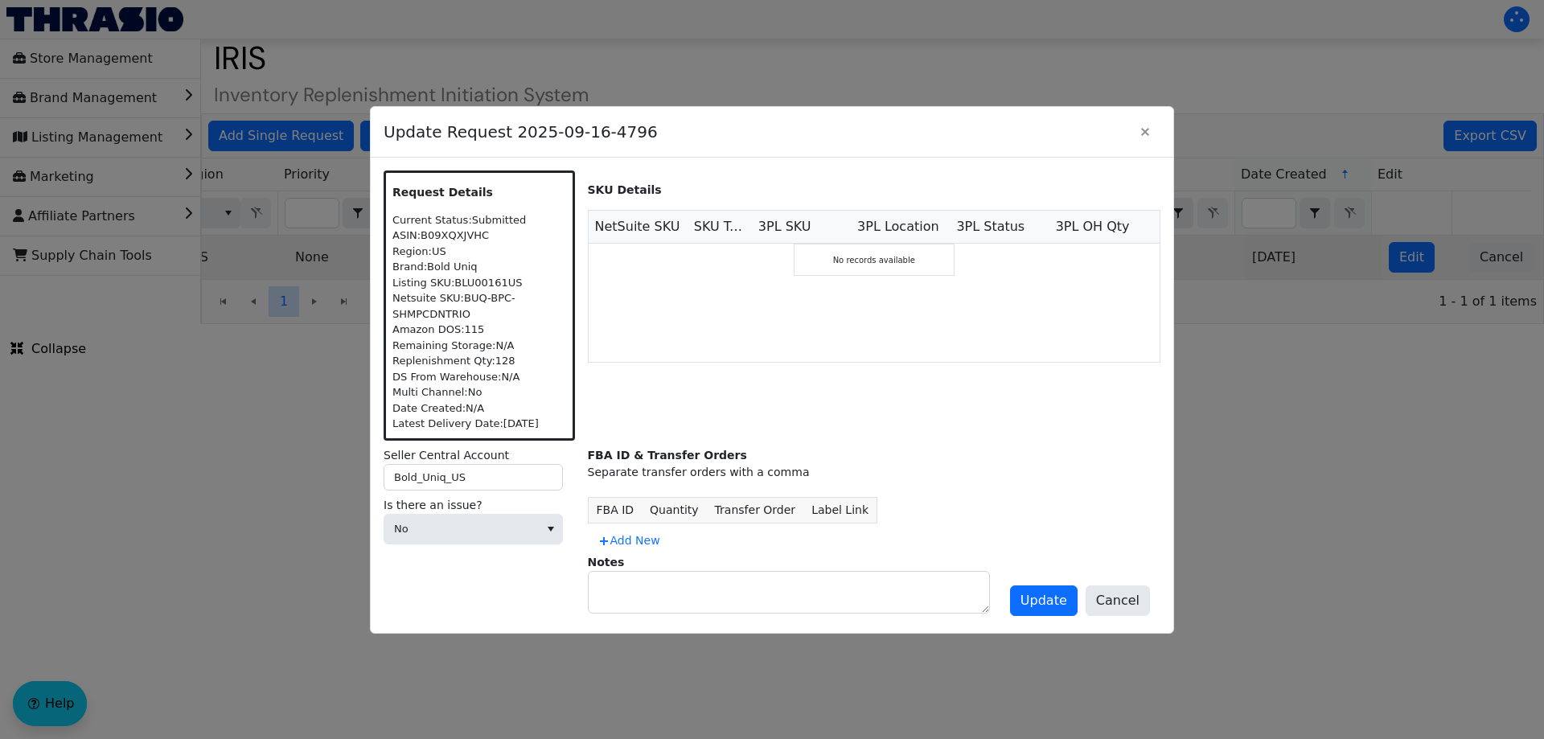
scroll to position [0, 0]
click at [522, 541] on span "No" at bounding box center [461, 529] width 154 height 29
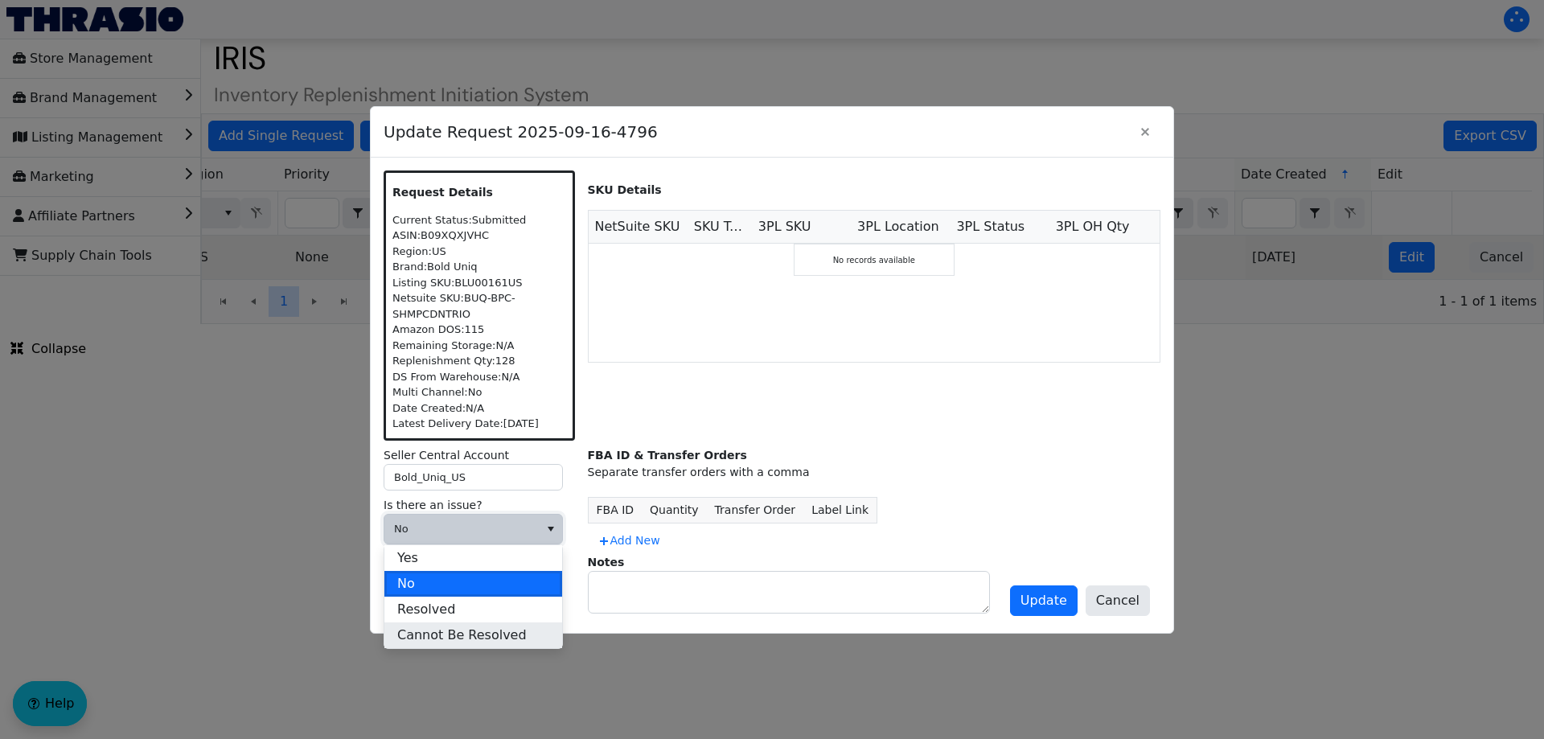
click at [453, 646] on li "Cannot Be Resolved" at bounding box center [473, 636] width 178 height 26
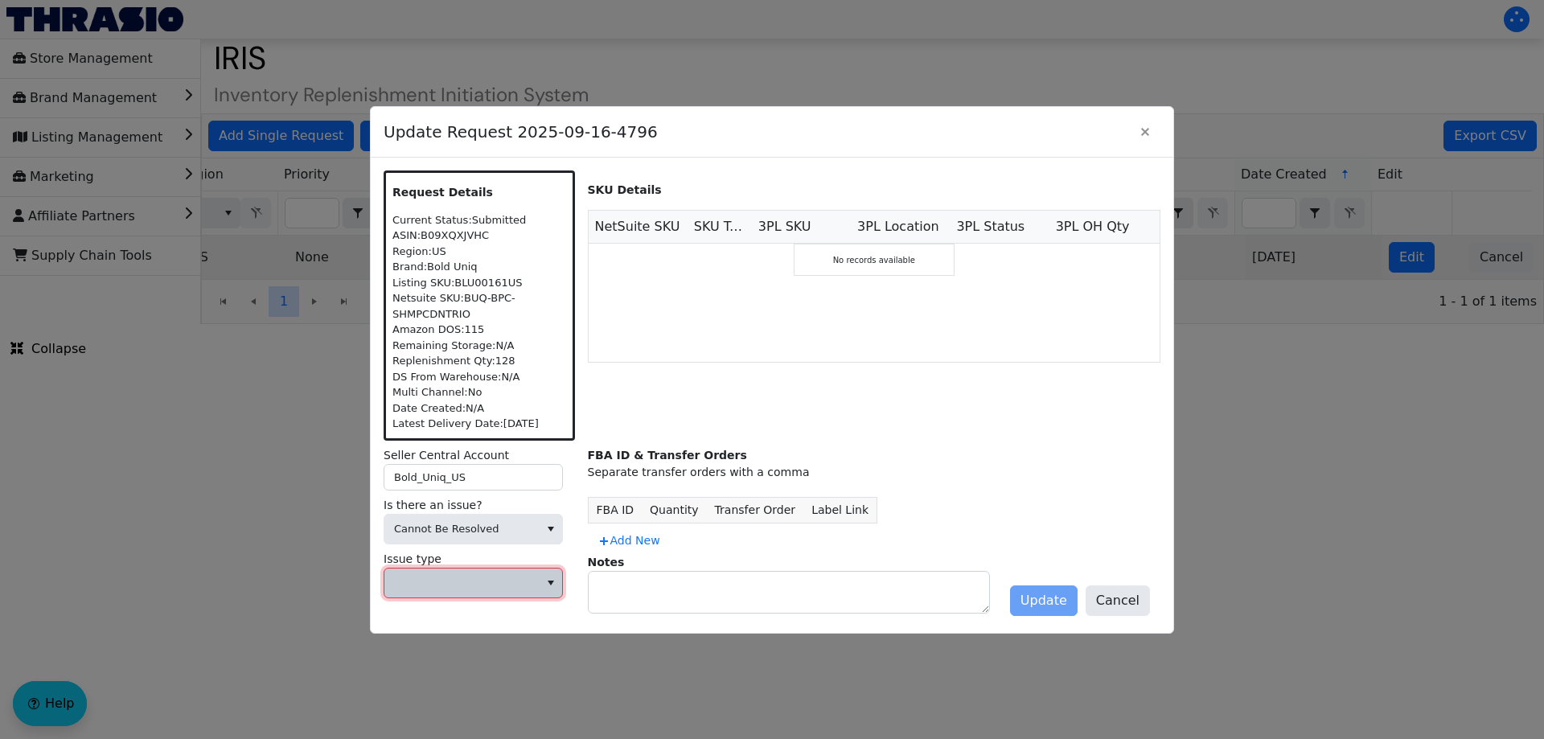
click at [459, 569] on span at bounding box center [461, 583] width 154 height 29
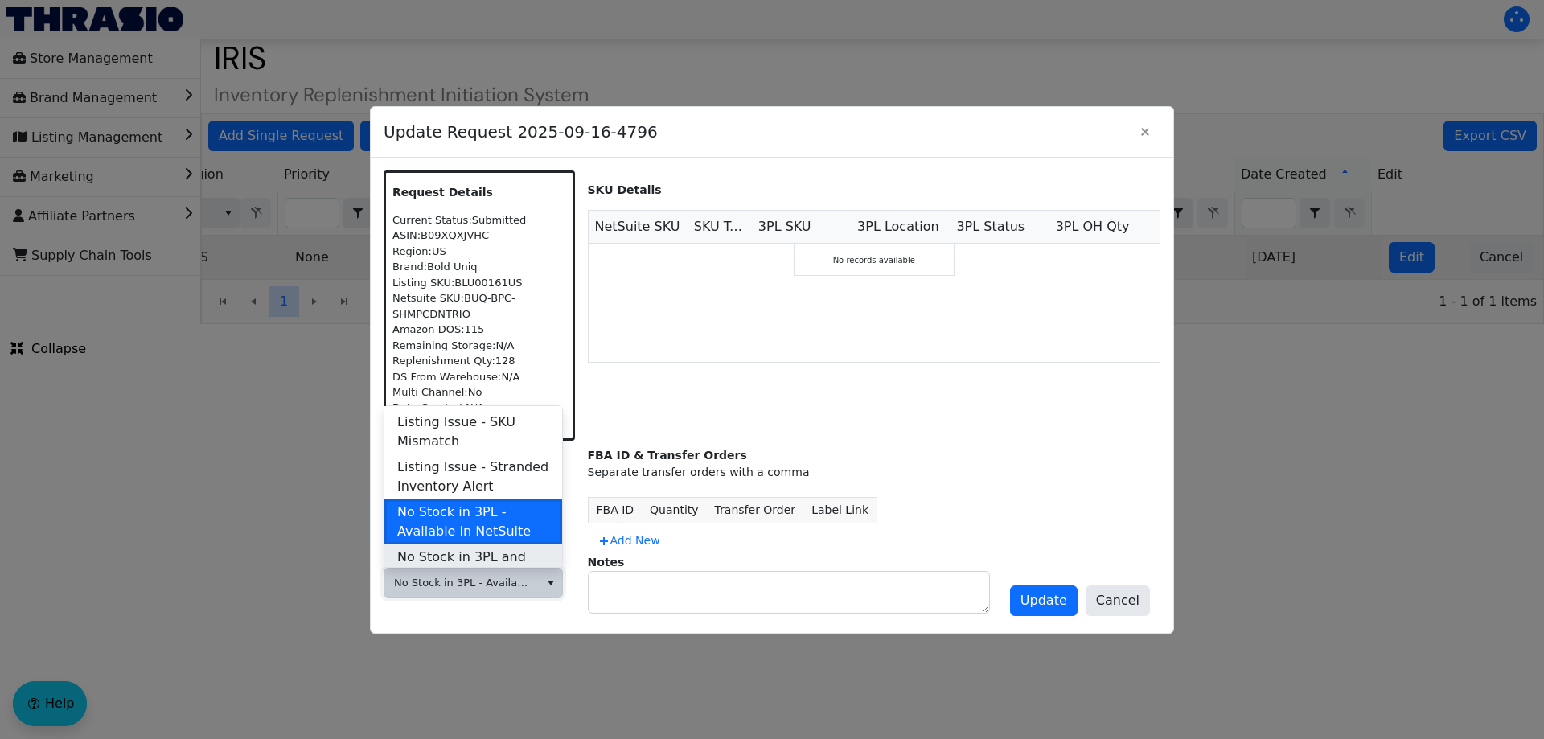
scroll to position [480, 0]
click at [473, 552] on span "No Stock in 3PL and NetSuite" at bounding box center [473, 566] width 152 height 39
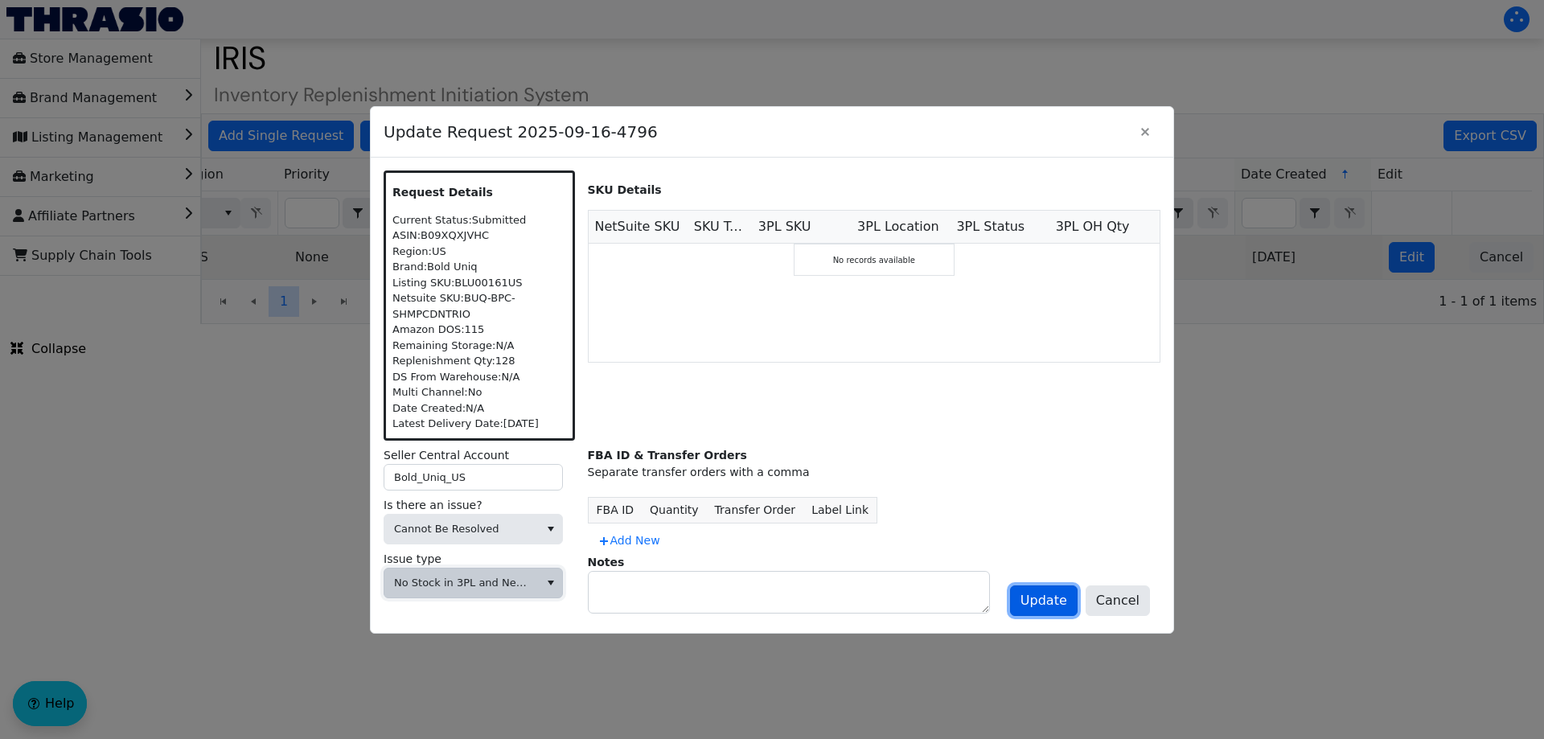
click at [1054, 608] on span "Update" at bounding box center [1044, 600] width 47 height 19
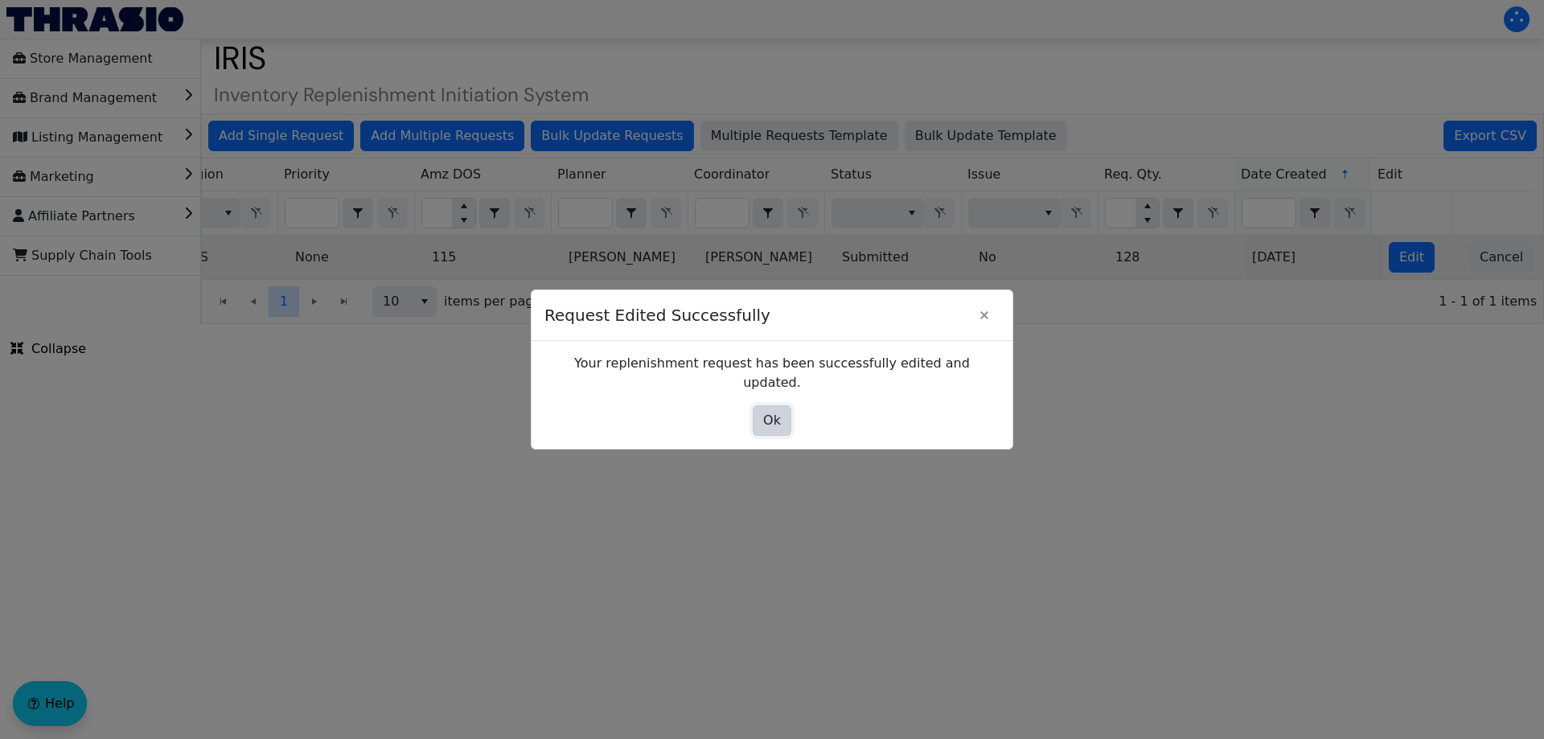
click at [776, 411] on span "Ok" at bounding box center [772, 420] width 18 height 19
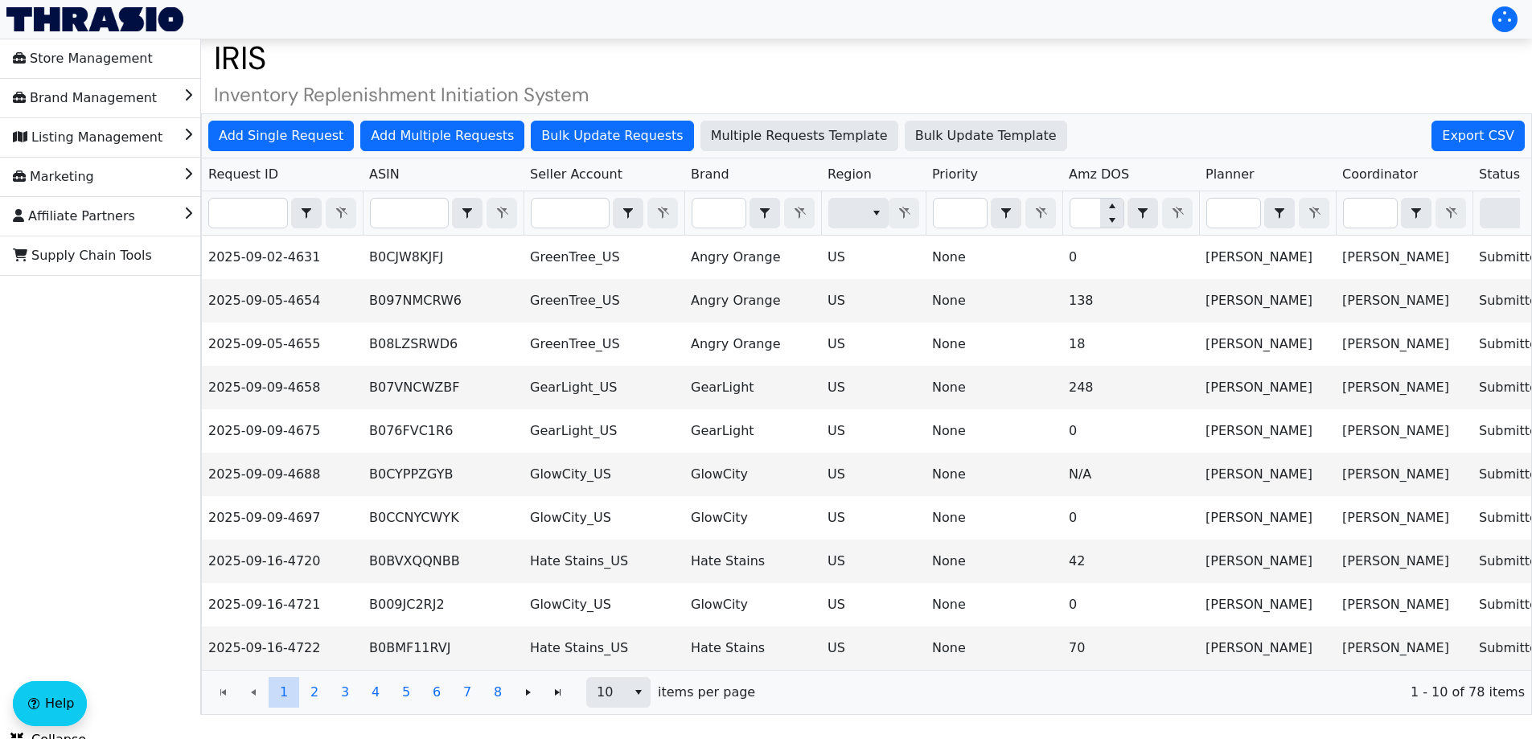
scroll to position [28, 0]
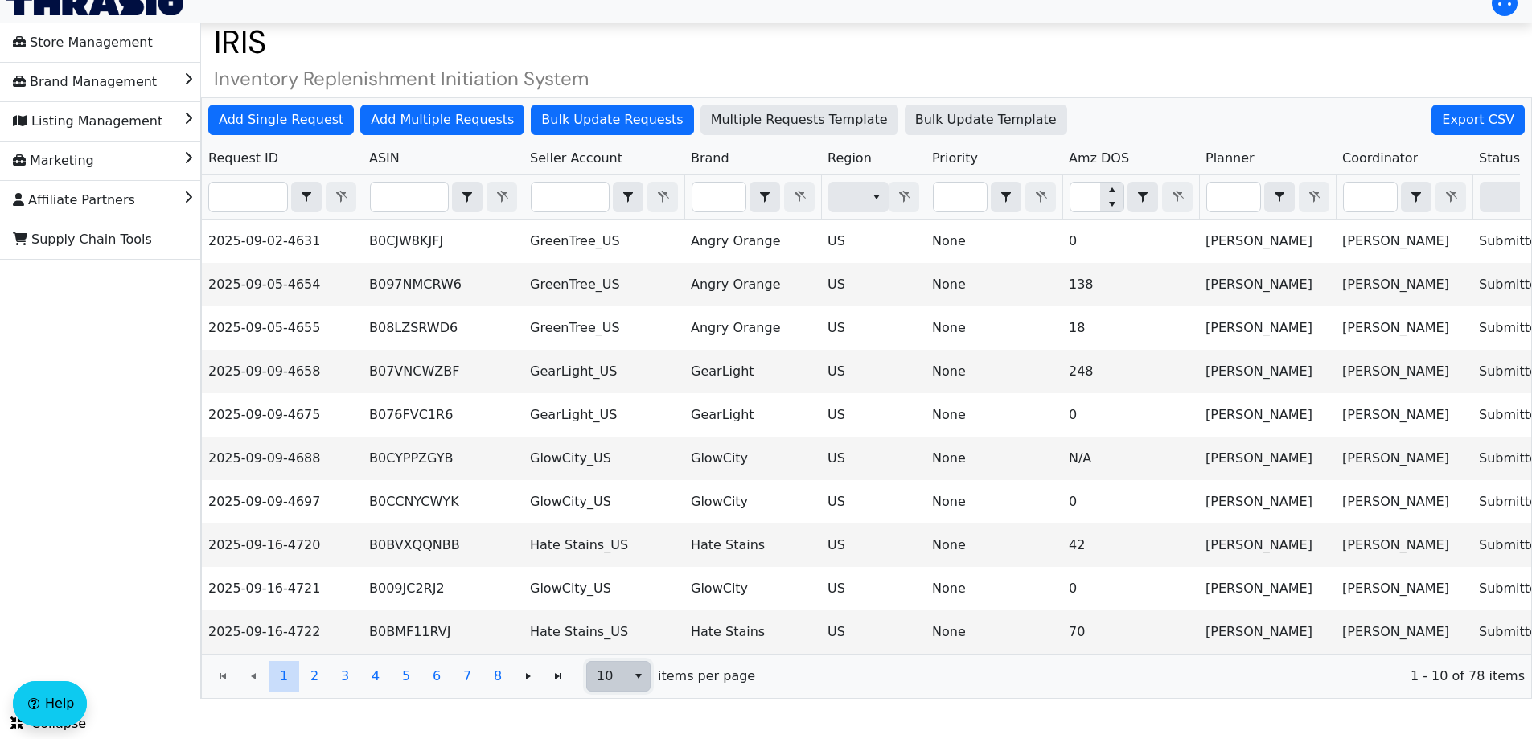
click at [611, 685] on span "10" at bounding box center [607, 676] width 20 height 19
click at [633, 647] on li "100" at bounding box center [618, 660] width 63 height 26
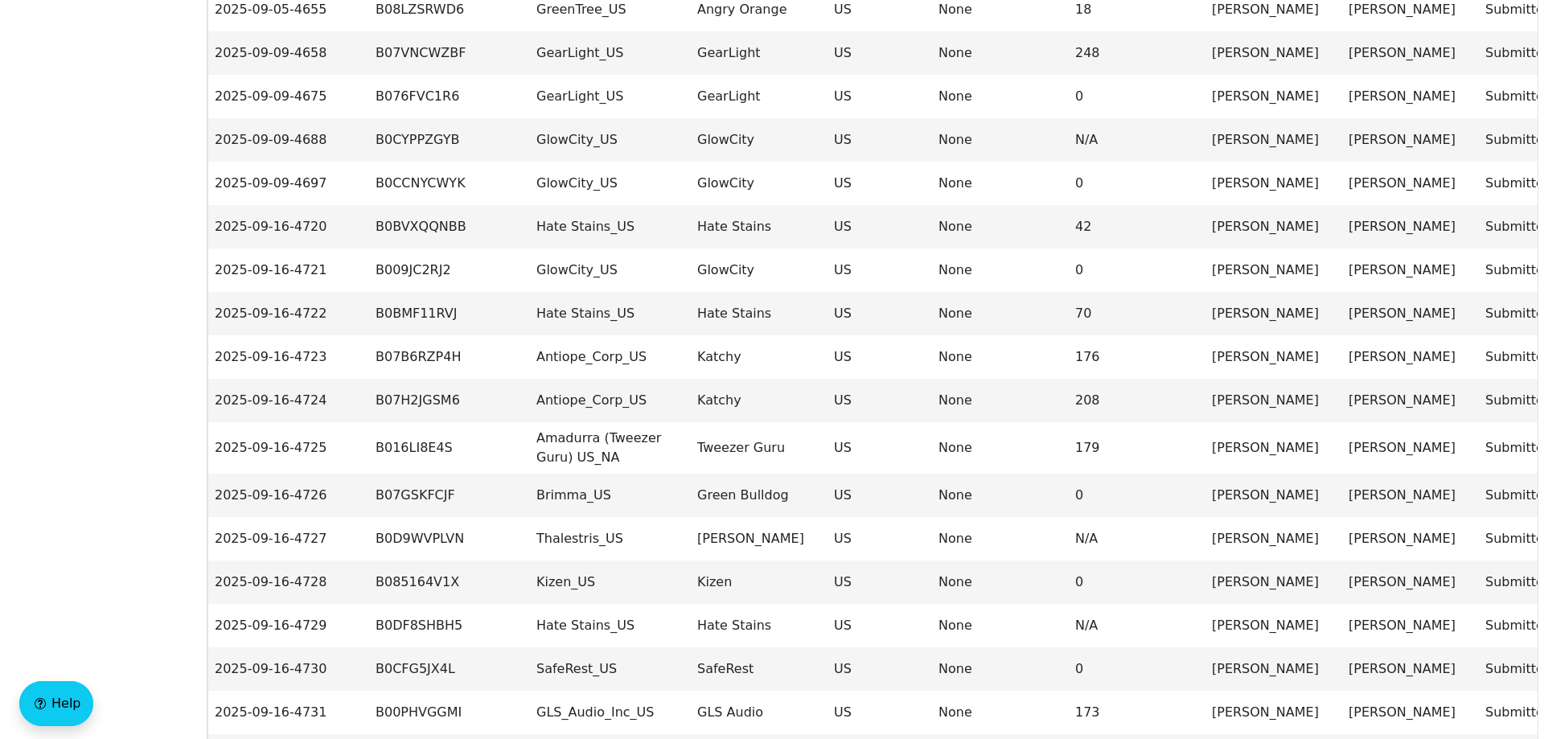
scroll to position [0, 0]
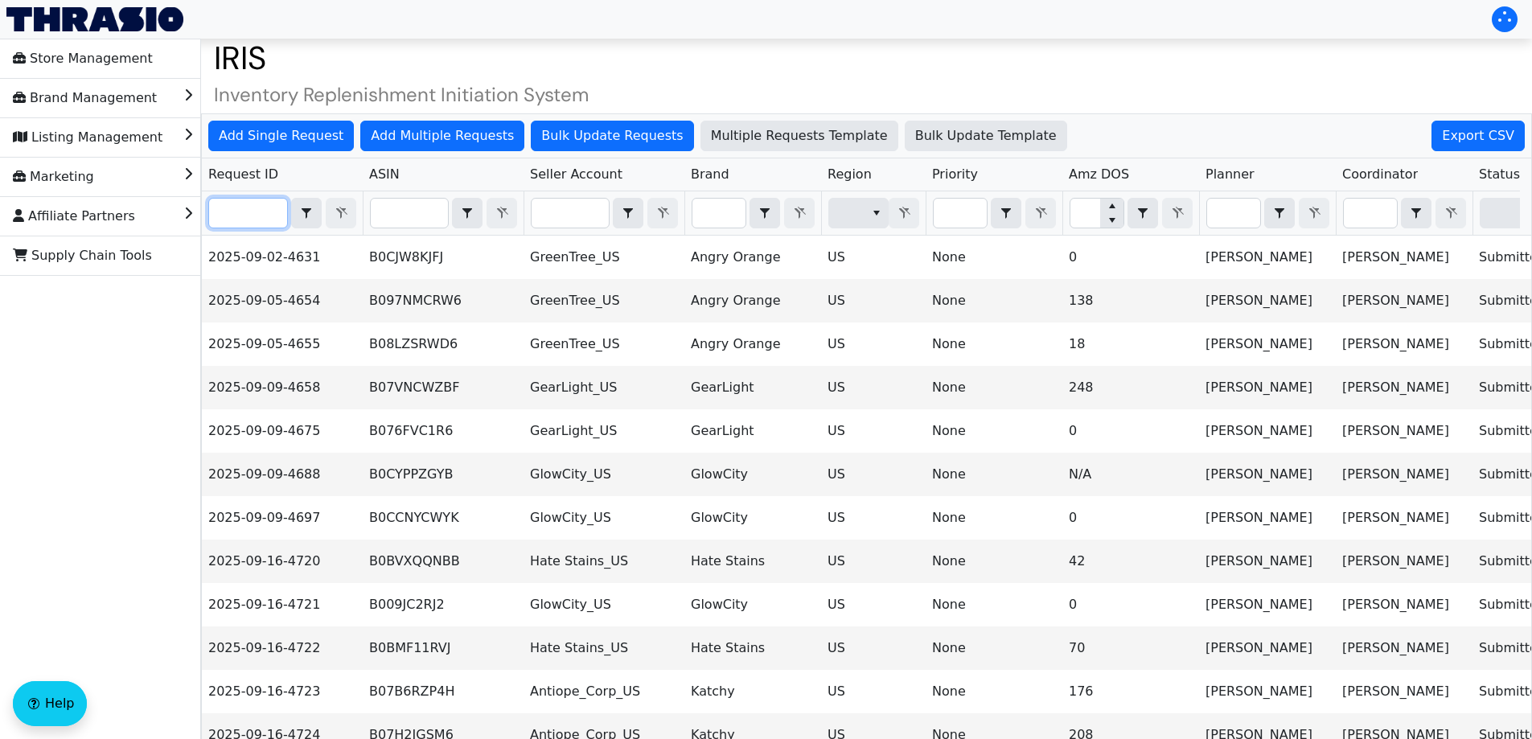
click at [241, 220] on input "Filter" at bounding box center [248, 213] width 78 height 29
paste input "2025-09-16-4773"
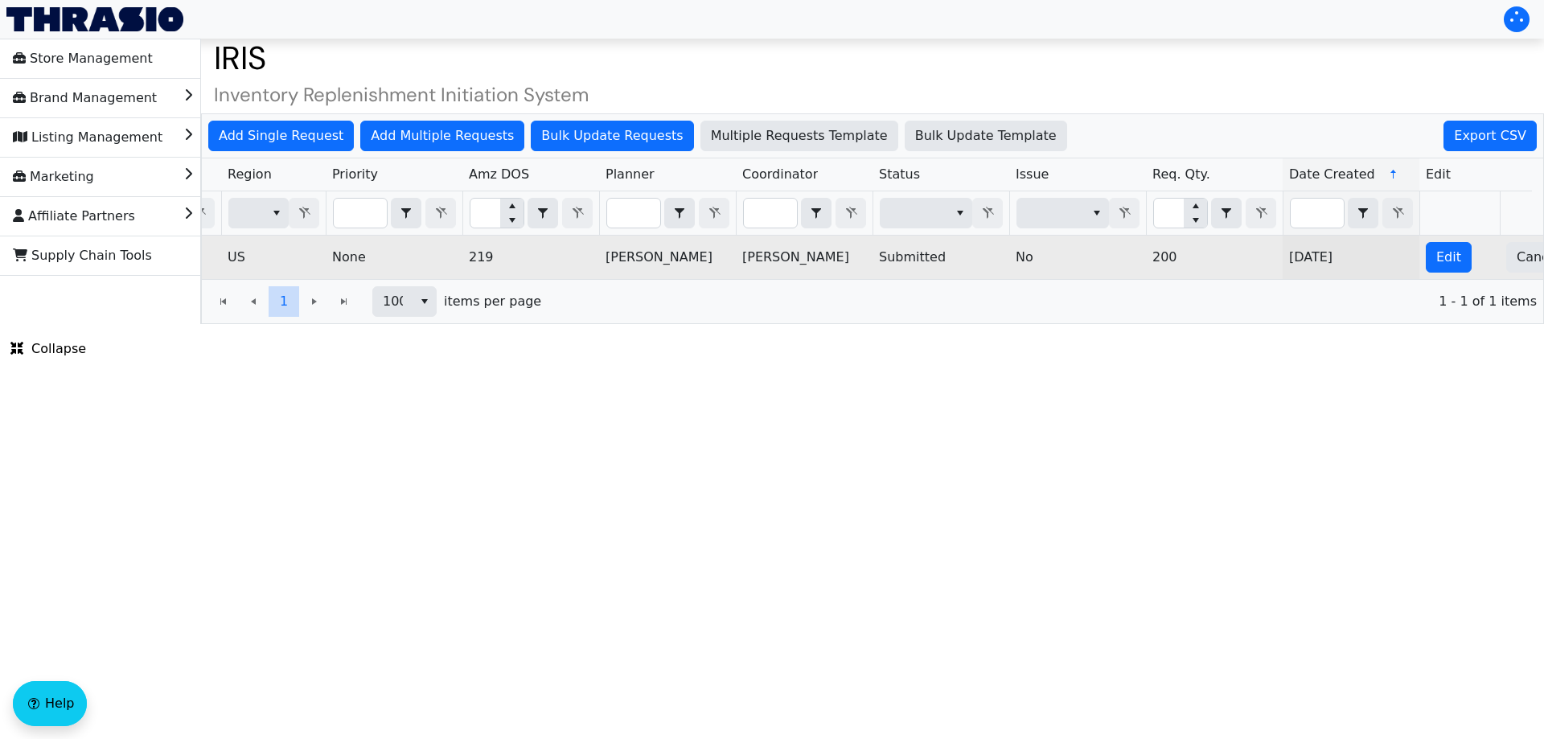
scroll to position [0, 648]
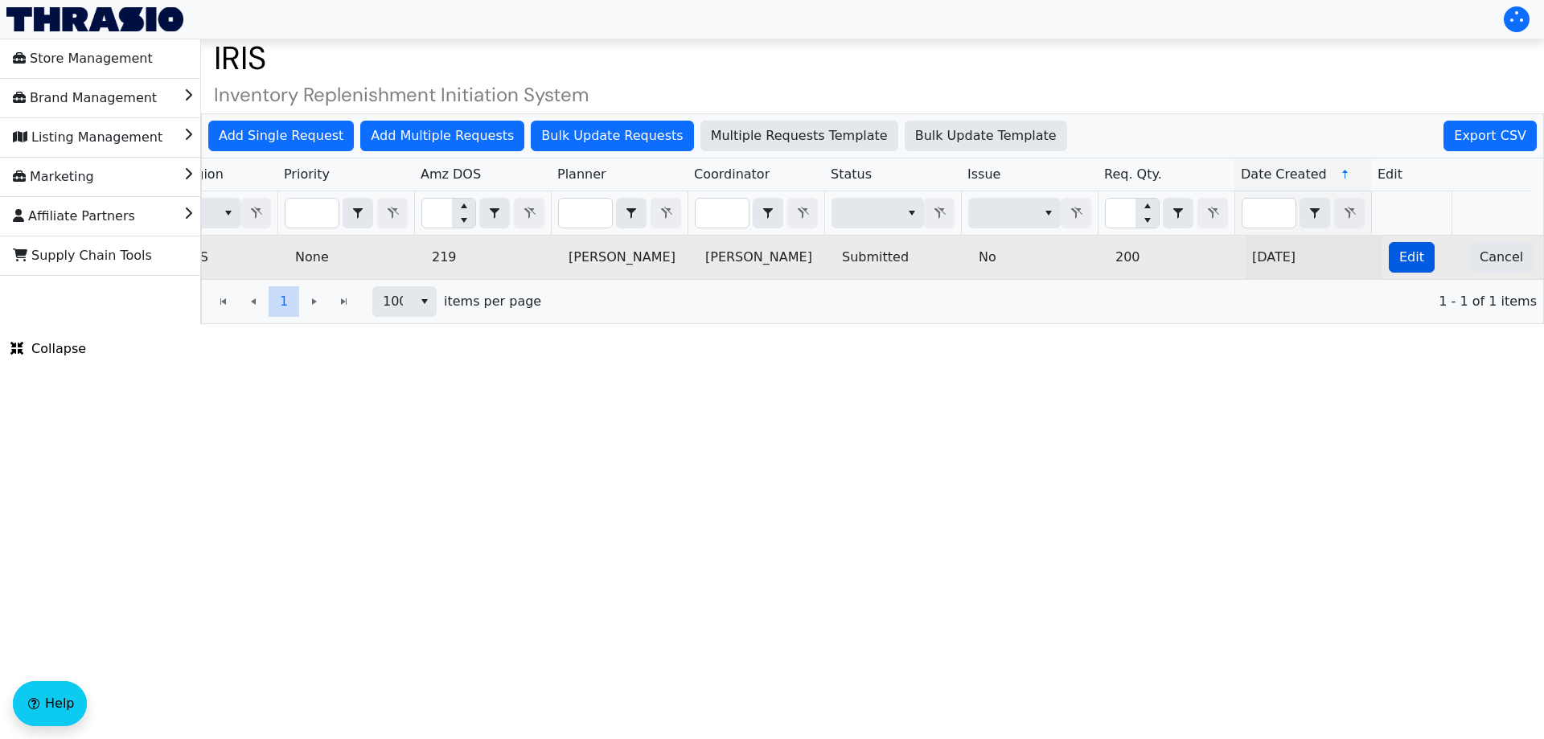
type input "2025-09-16-4773"
click at [1408, 262] on span "Edit" at bounding box center [1412, 257] width 25 height 19
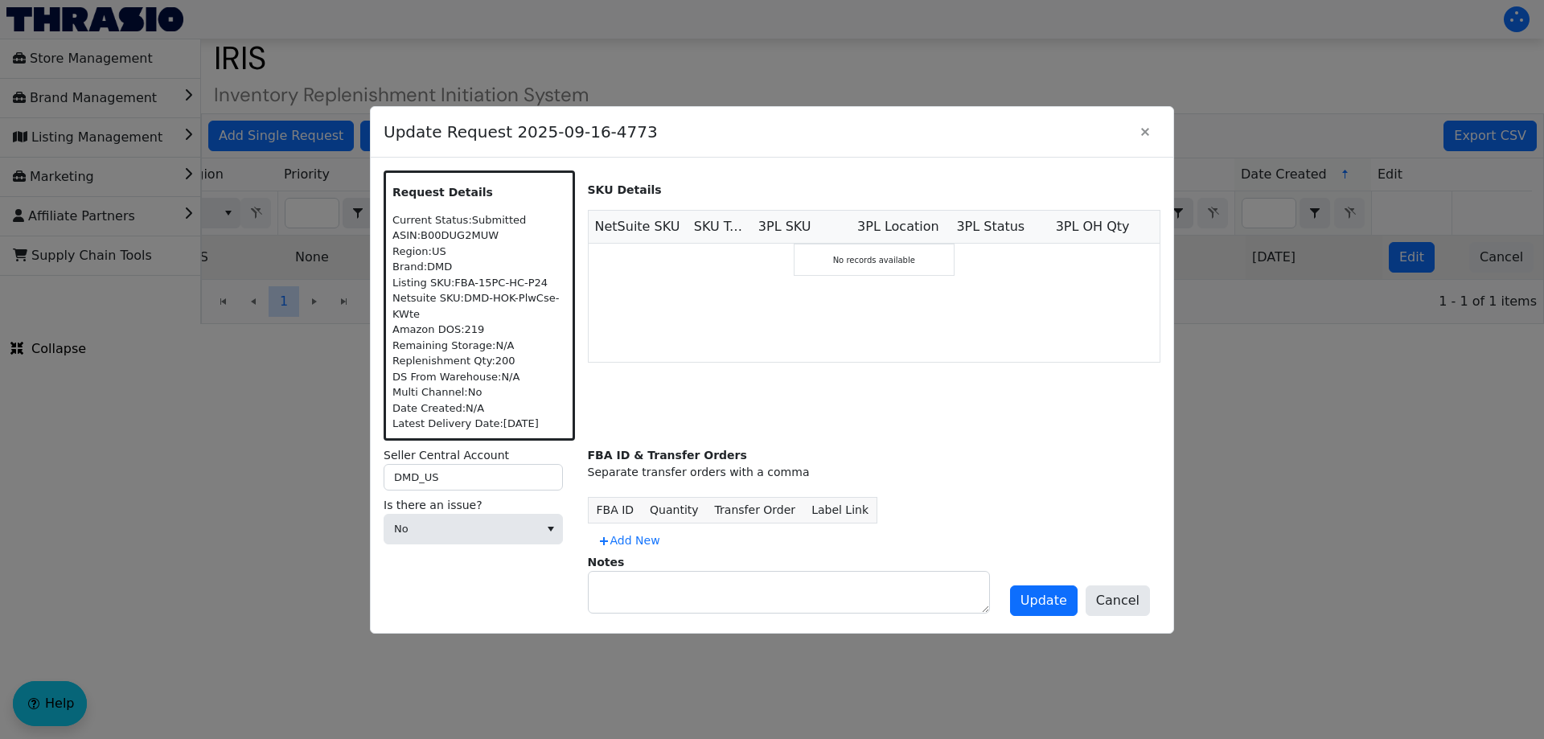
scroll to position [0, 0]
click at [537, 520] on span "No" at bounding box center [461, 529] width 154 height 29
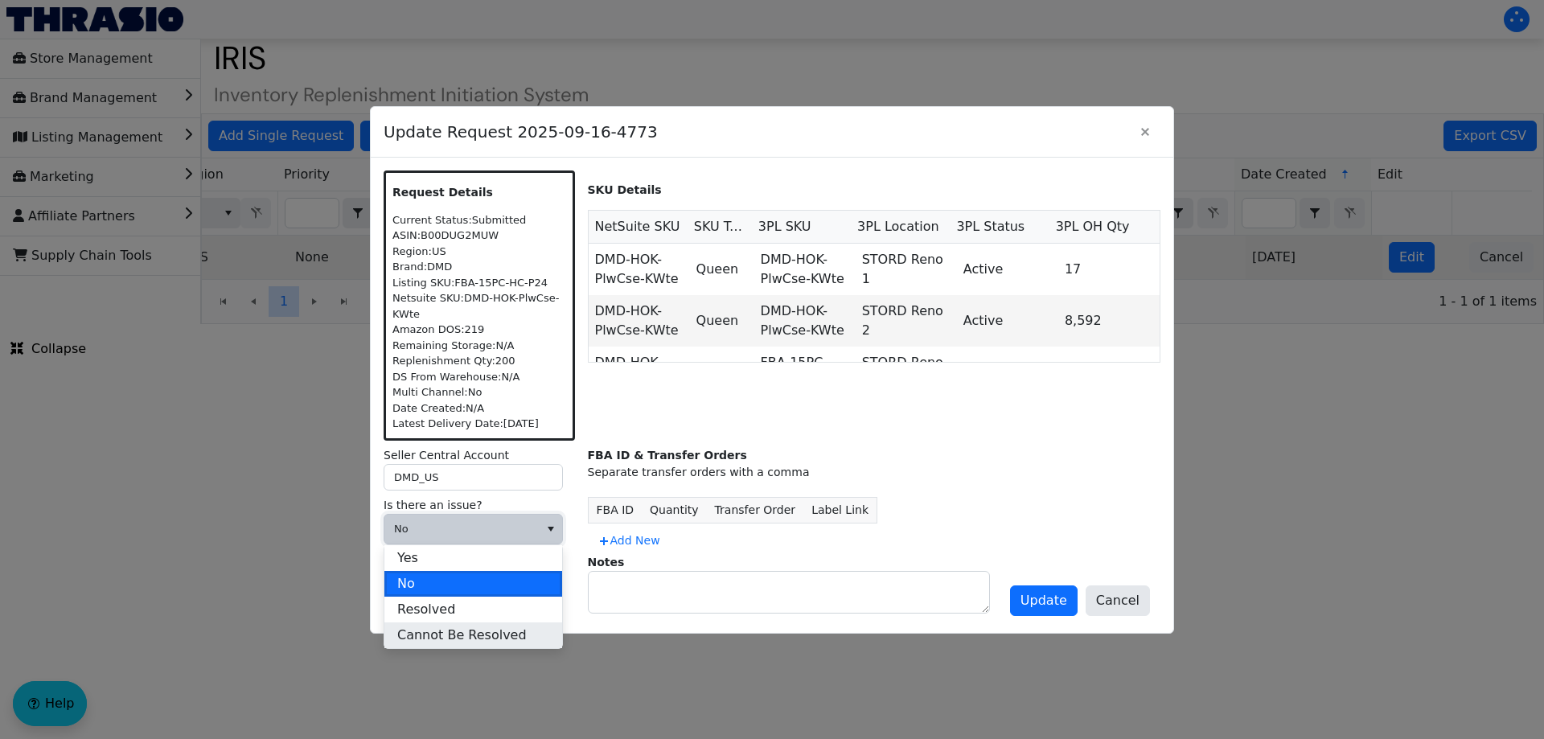
click at [453, 638] on span "Cannot Be Resolved" at bounding box center [462, 635] width 130 height 19
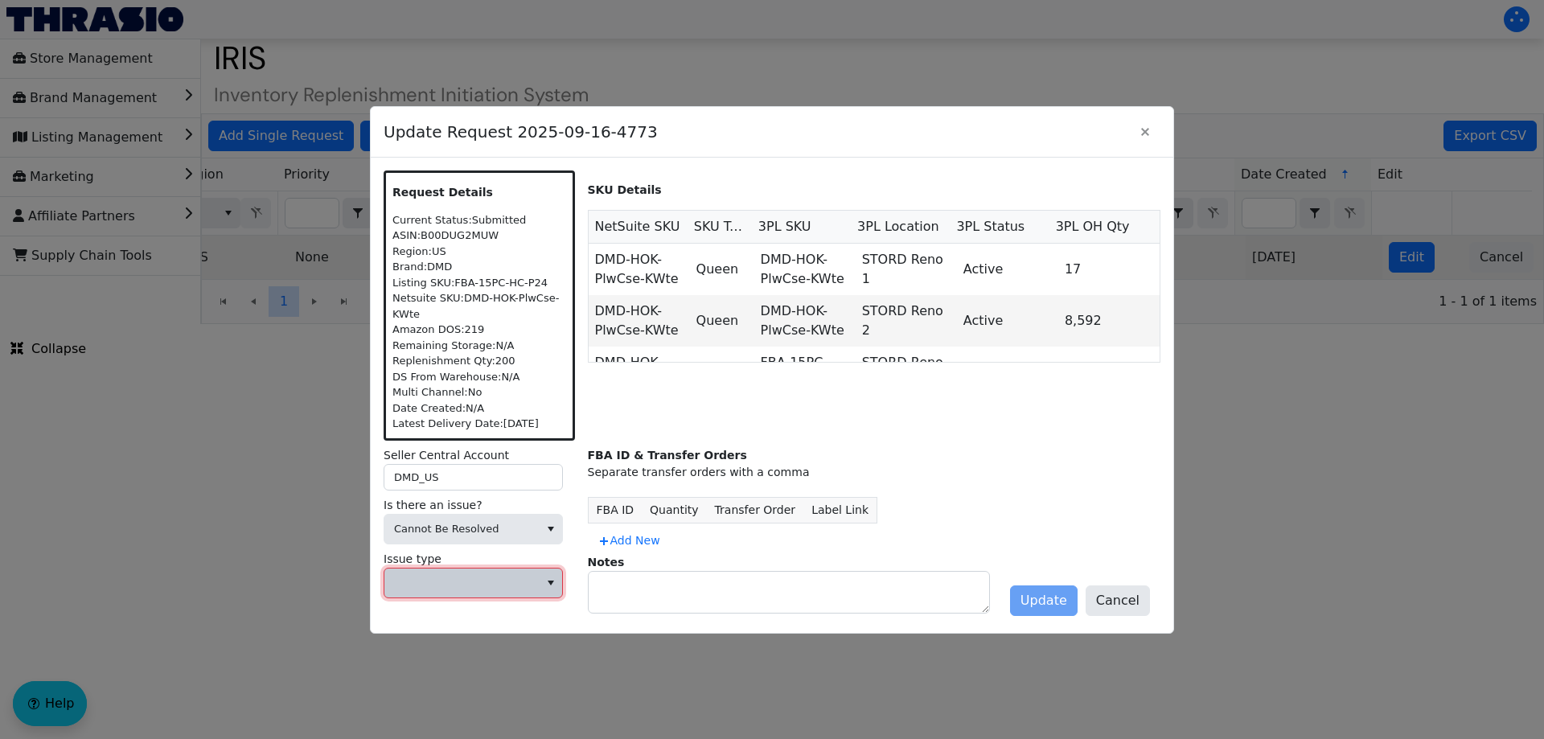
click at [483, 581] on span at bounding box center [461, 583] width 135 height 16
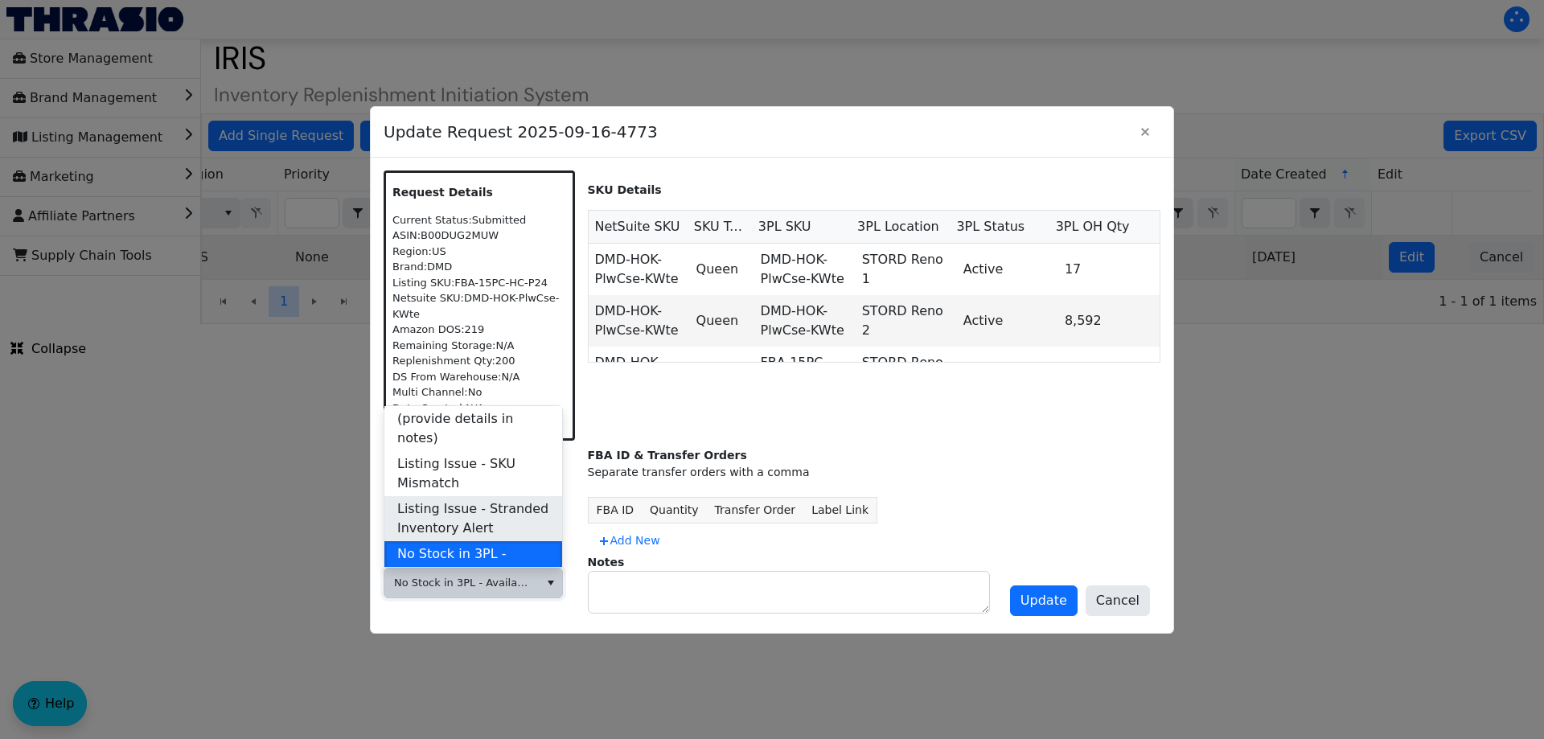
scroll to position [482, 0]
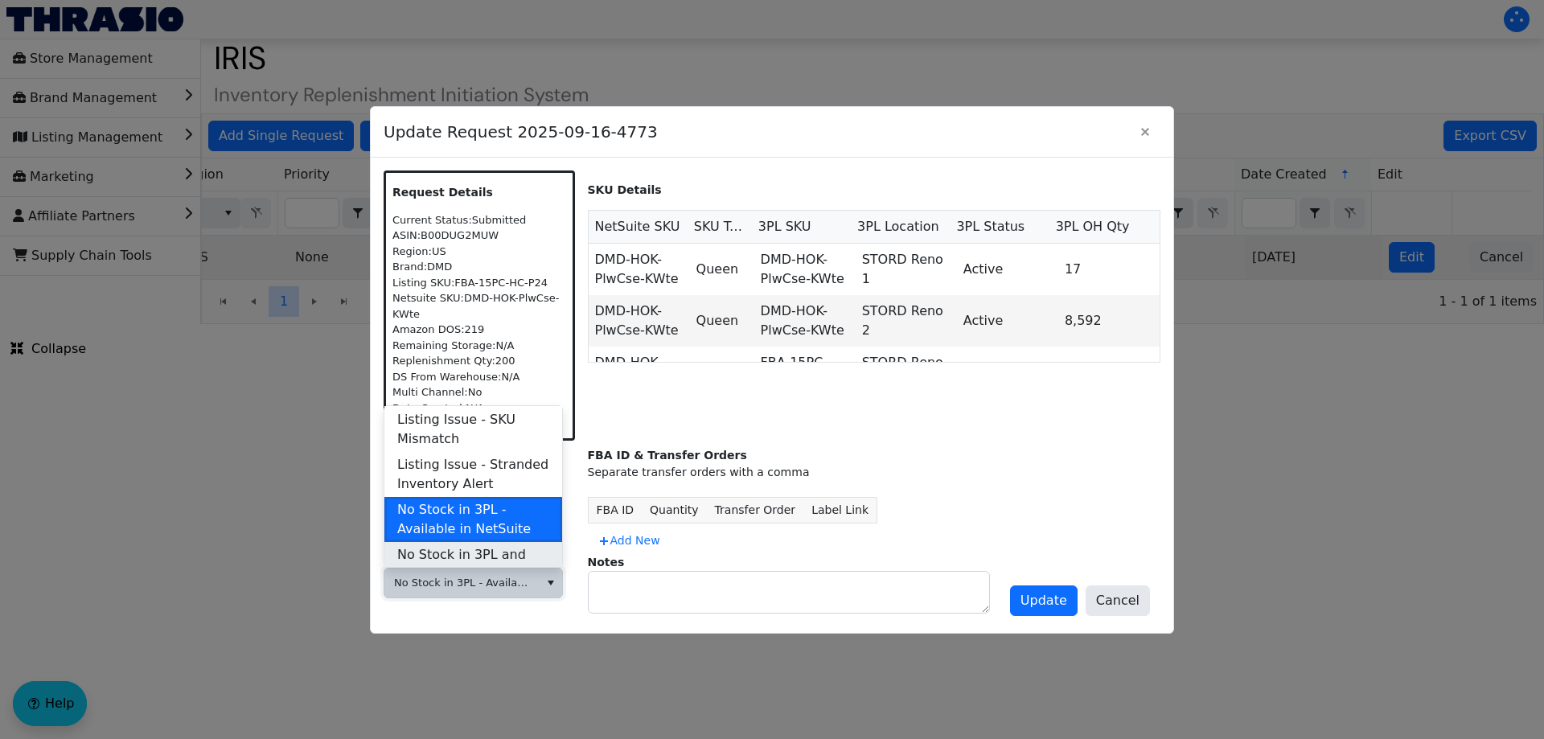
click at [475, 545] on span "No Stock in 3PL and NetSuite" at bounding box center [473, 564] width 152 height 39
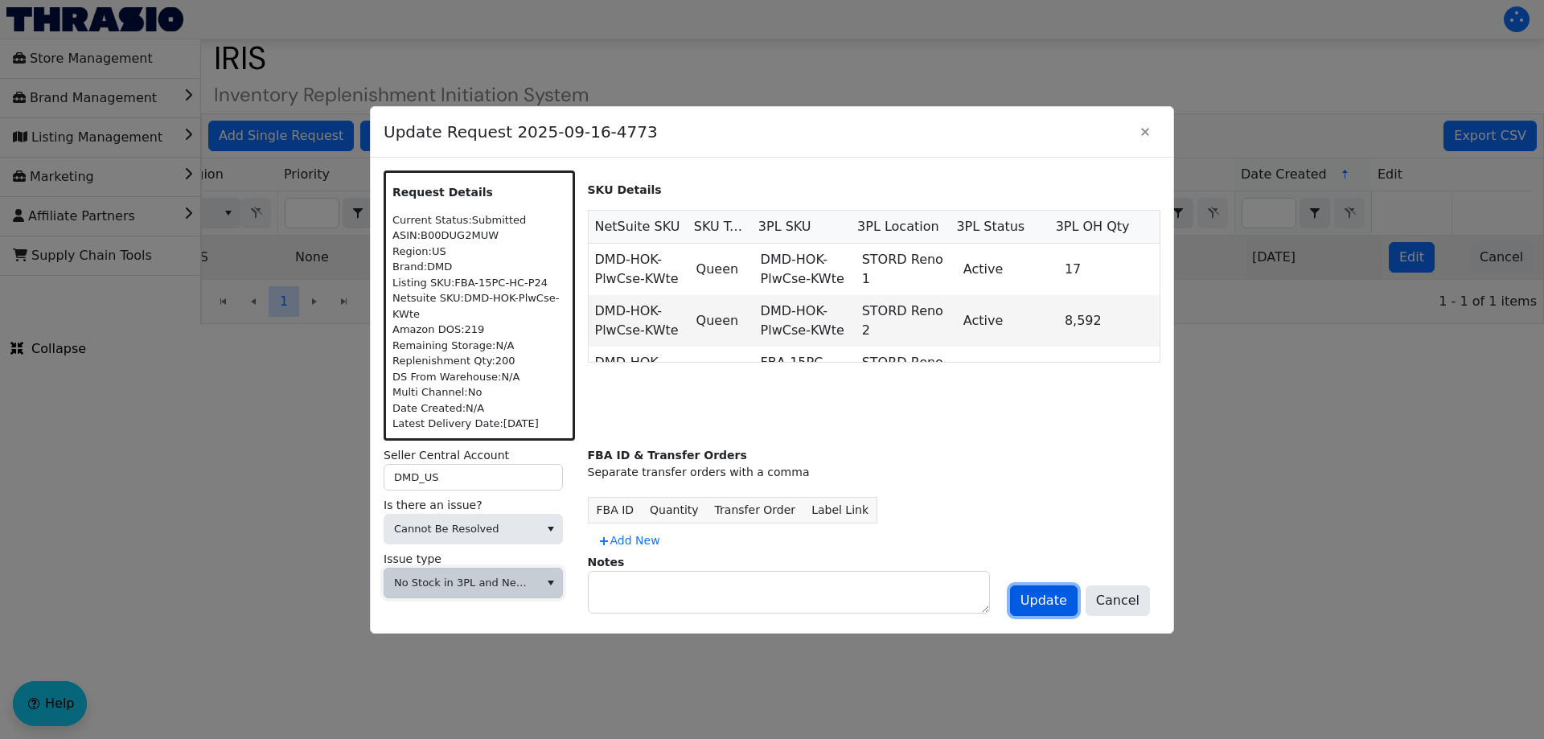
click at [1038, 596] on span "Update" at bounding box center [1044, 600] width 47 height 19
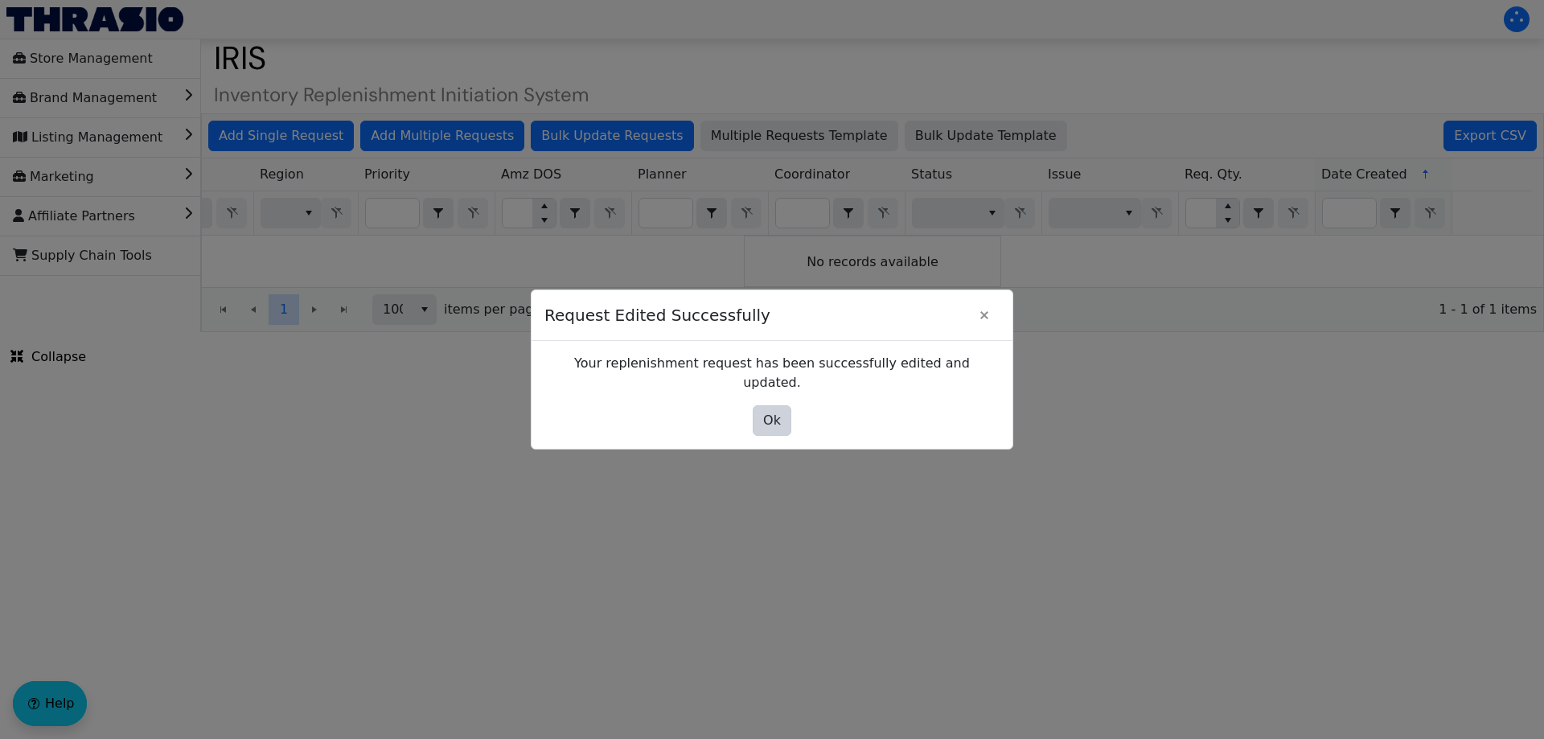
scroll to position [0, 0]
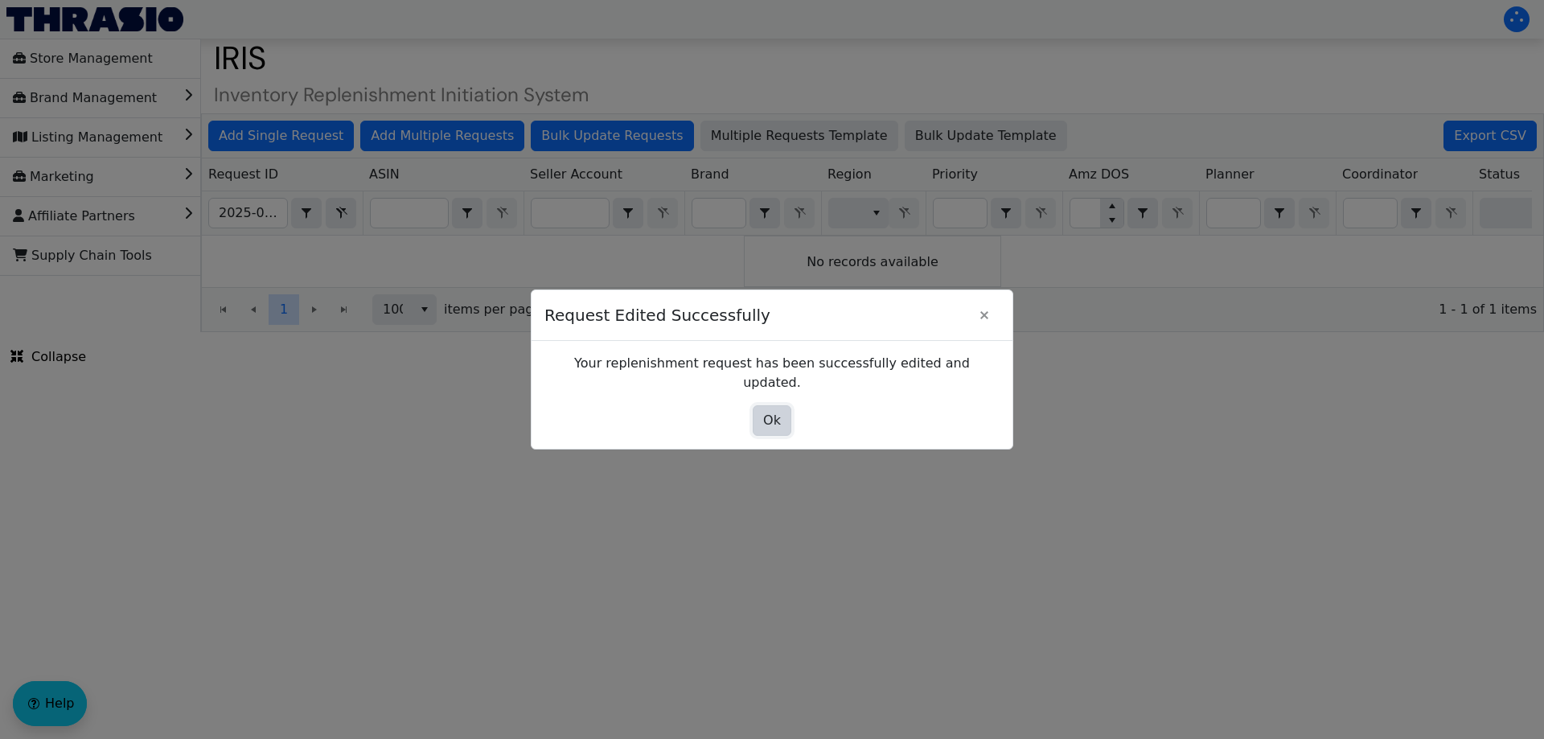
click at [761, 414] on button "Ok" at bounding box center [772, 420] width 39 height 31
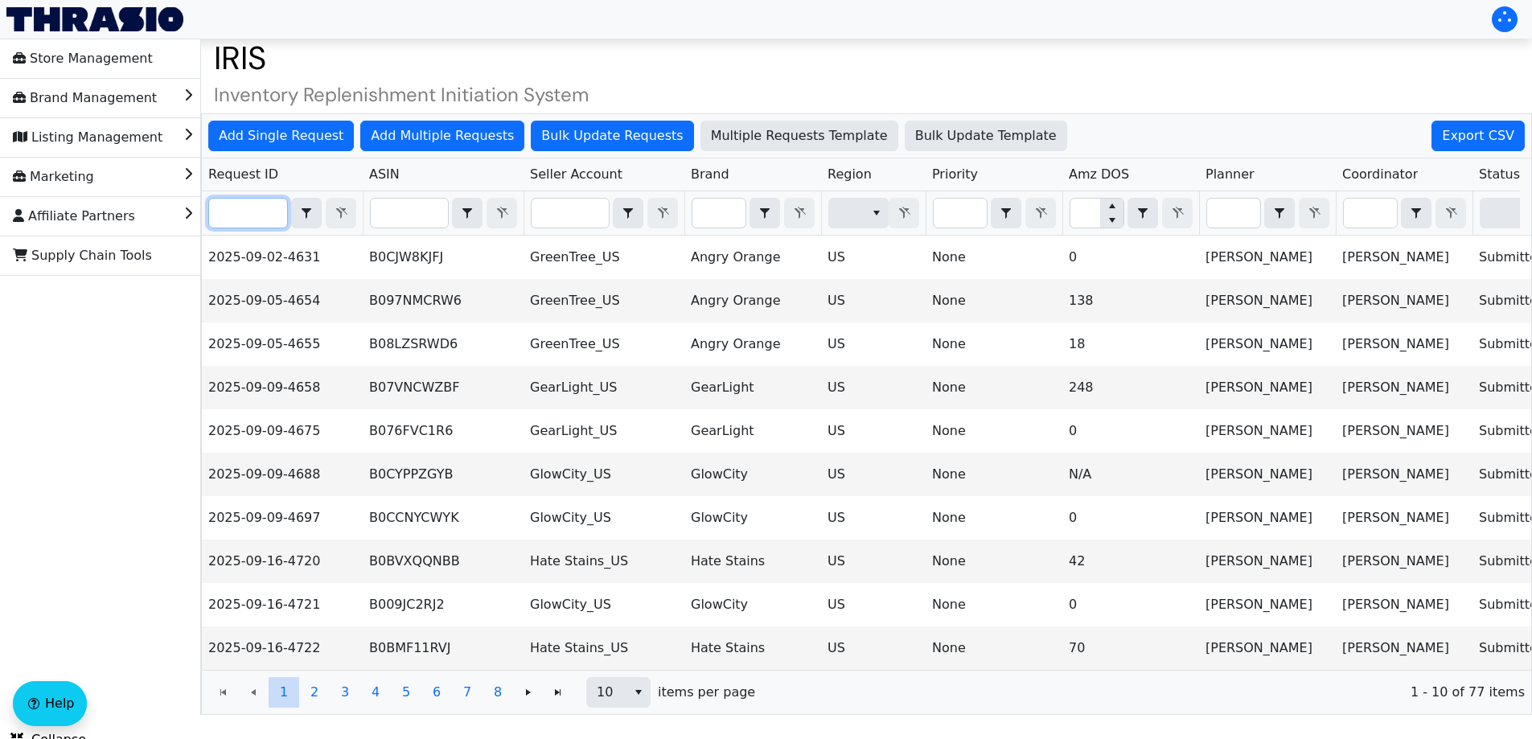
click at [241, 219] on input "Filter" at bounding box center [248, 213] width 78 height 29
paste input "2025-09-16-4742"
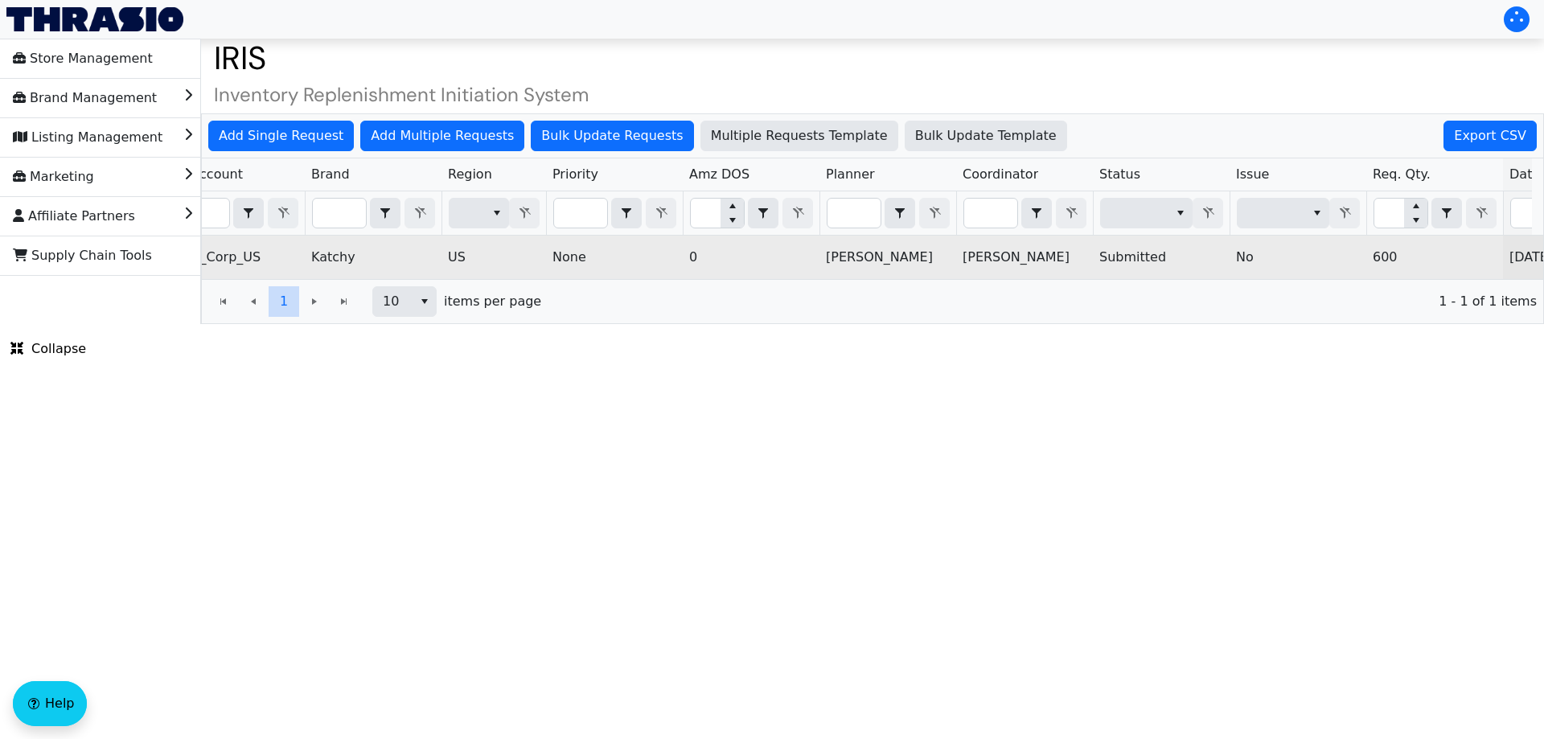
scroll to position [0, 648]
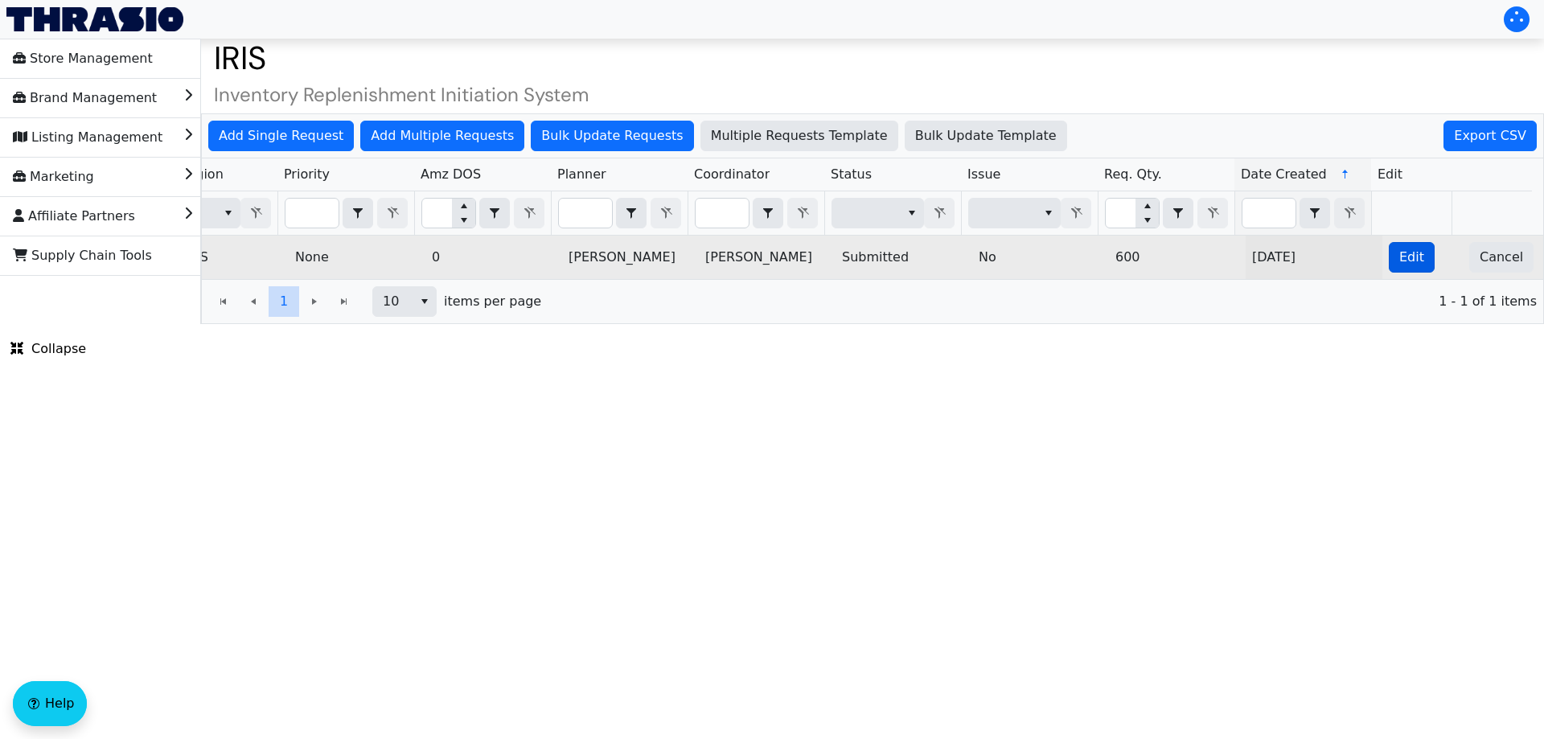
type input "2025-09-16-4742"
click at [1400, 250] on span "Edit" at bounding box center [1412, 257] width 25 height 19
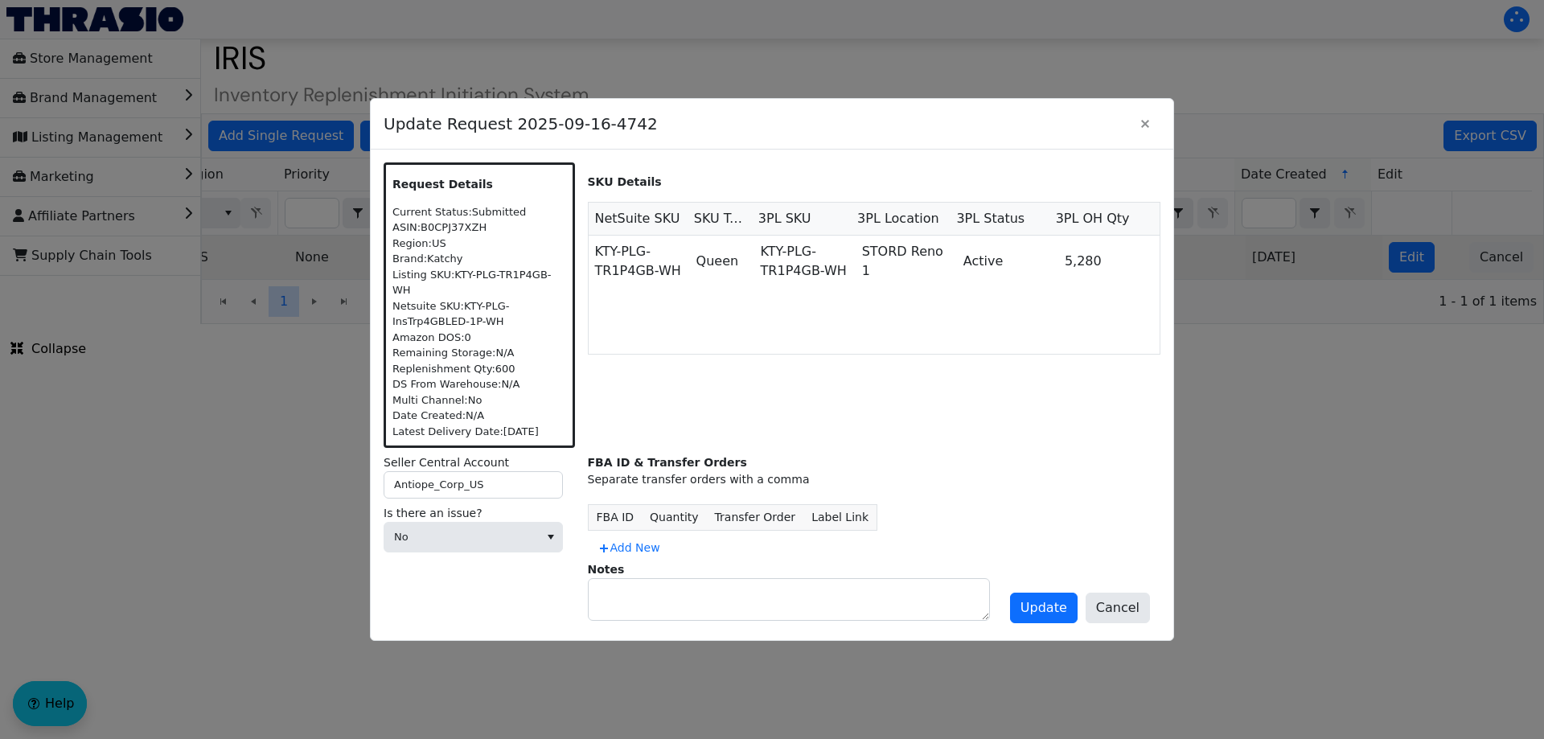
click at [509, 505] on label "Is there an issue?" at bounding box center [479, 513] width 191 height 17
click at [471, 531] on span "No" at bounding box center [461, 537] width 135 height 16
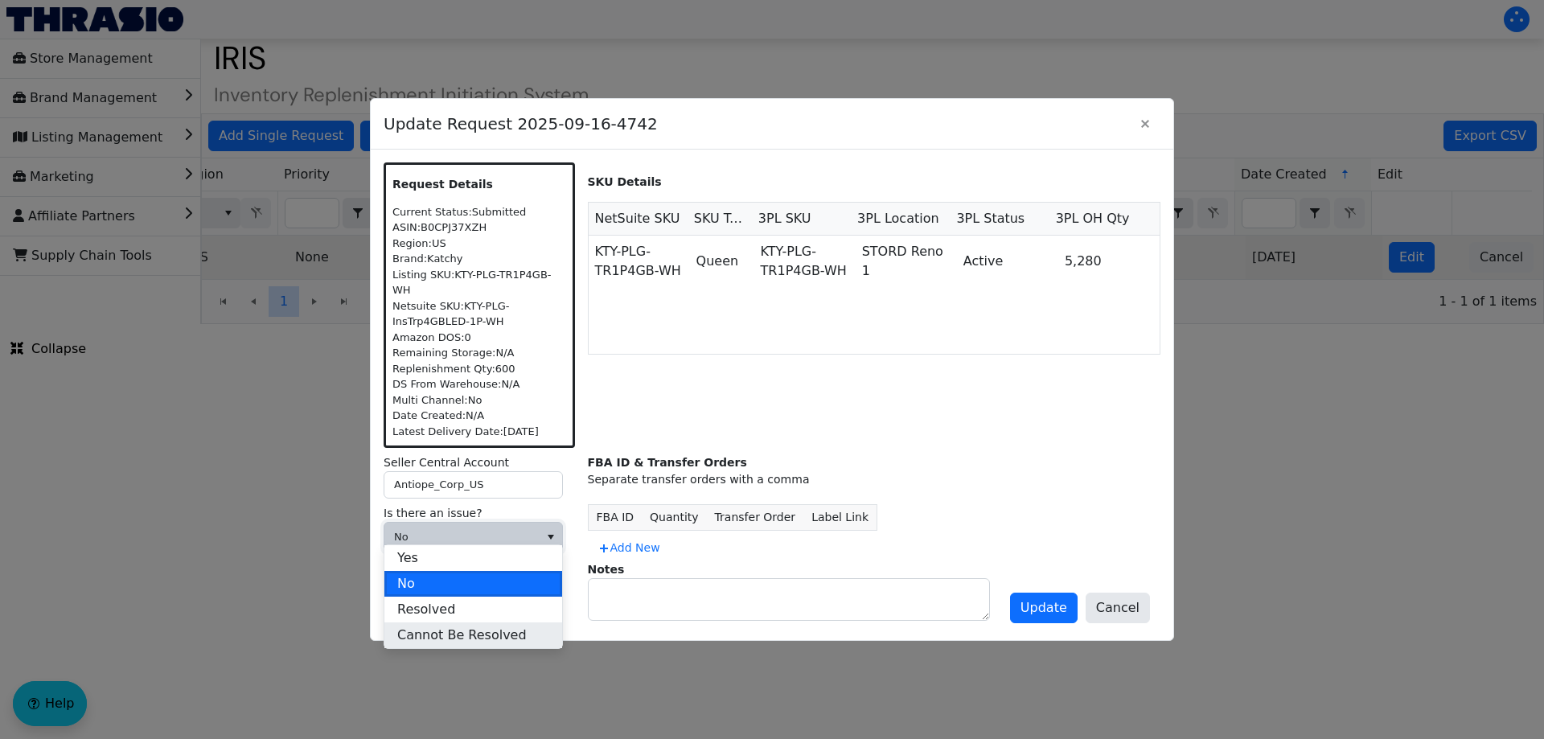
click at [416, 628] on span "Cannot Be Resolved" at bounding box center [462, 635] width 130 height 19
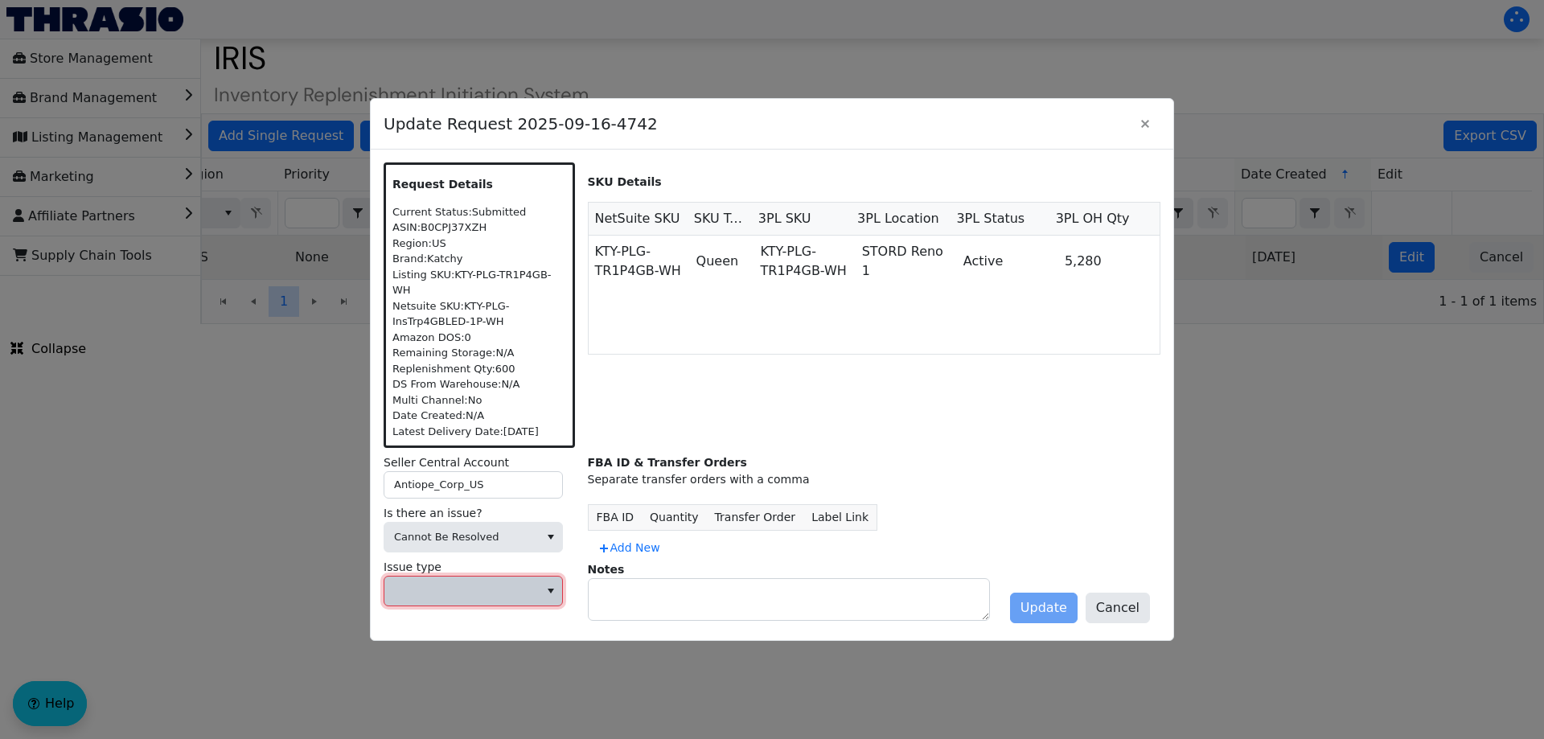
click at [430, 584] on span at bounding box center [461, 591] width 135 height 16
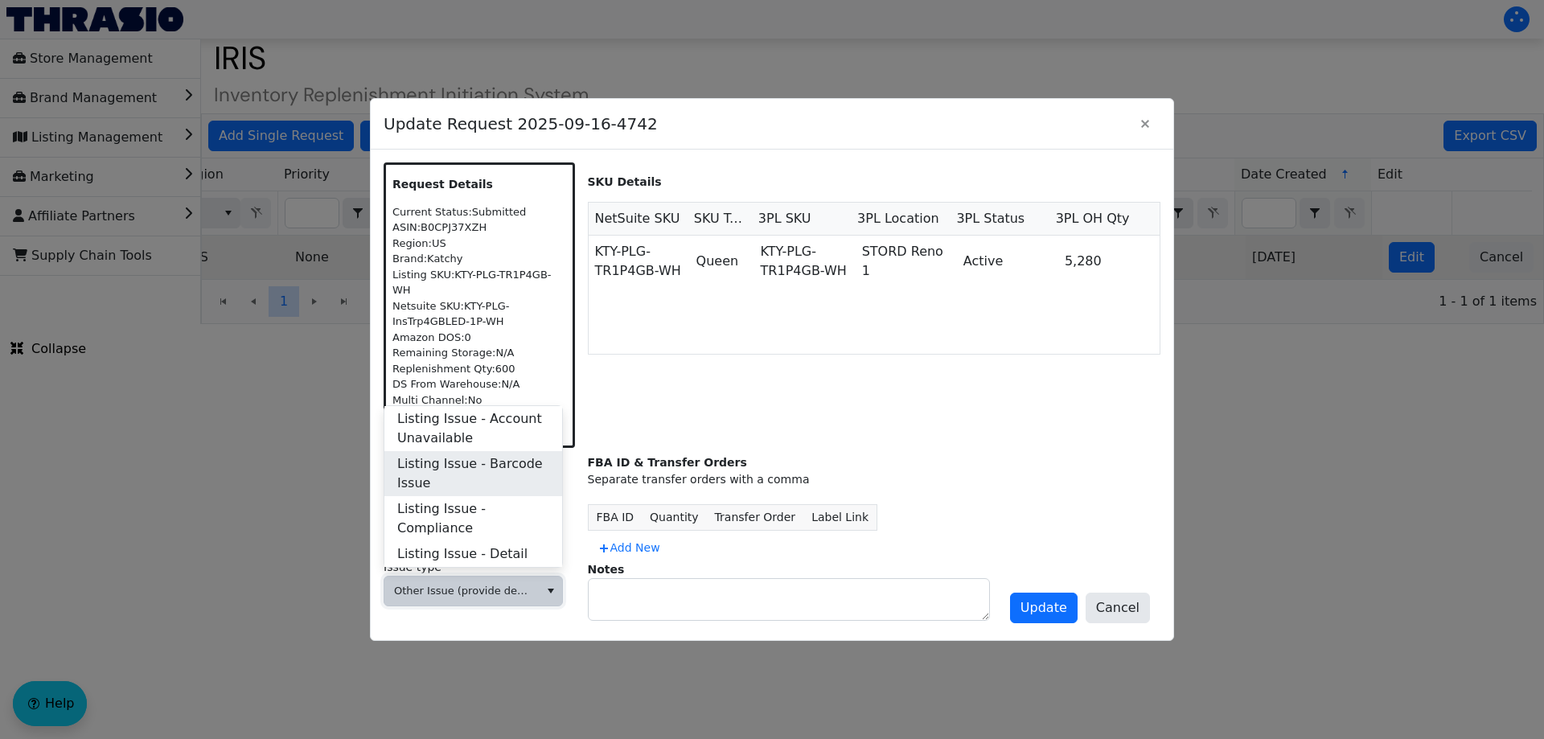
scroll to position [643, 0]
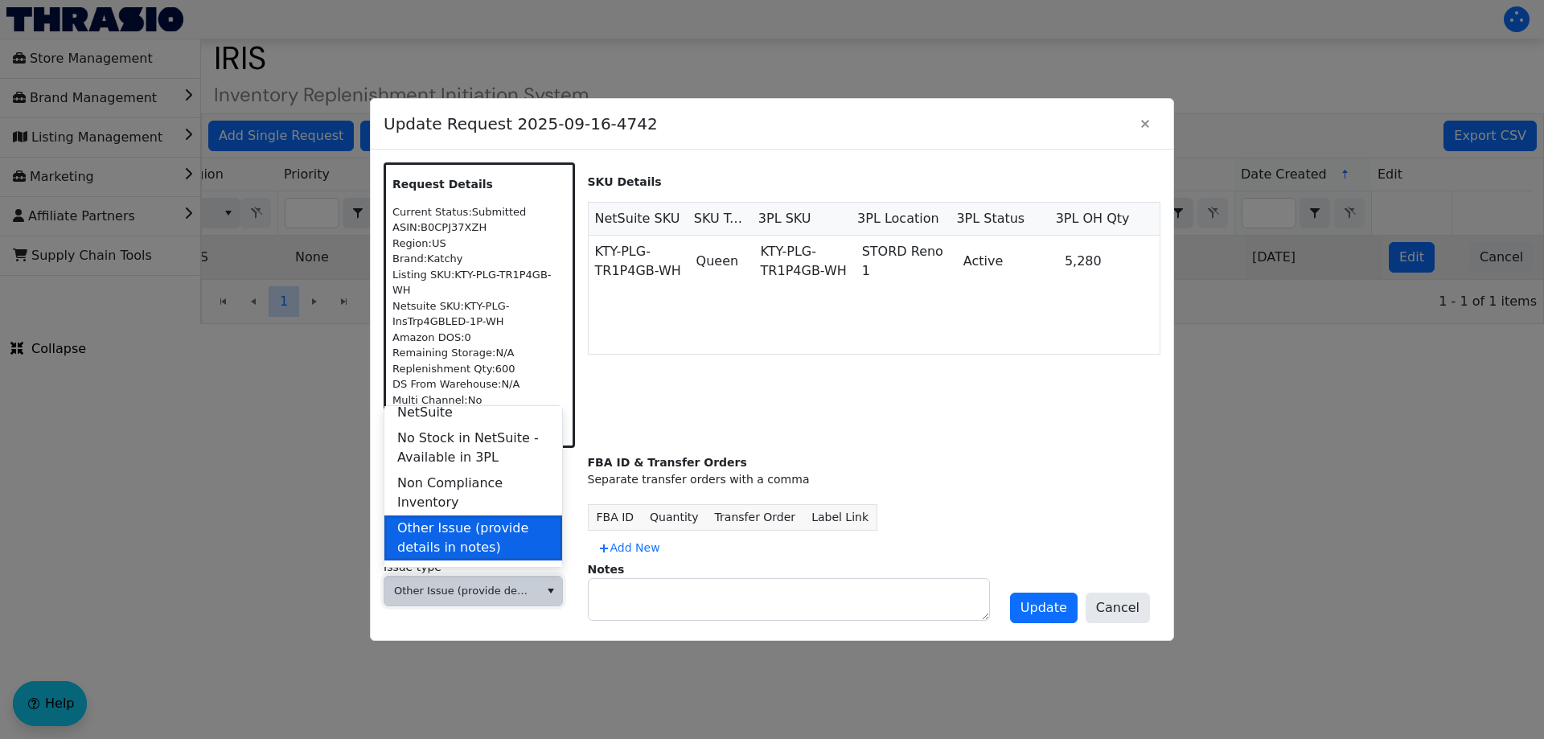
click at [482, 519] on span "Other Issue (provide details in notes)" at bounding box center [473, 538] width 152 height 39
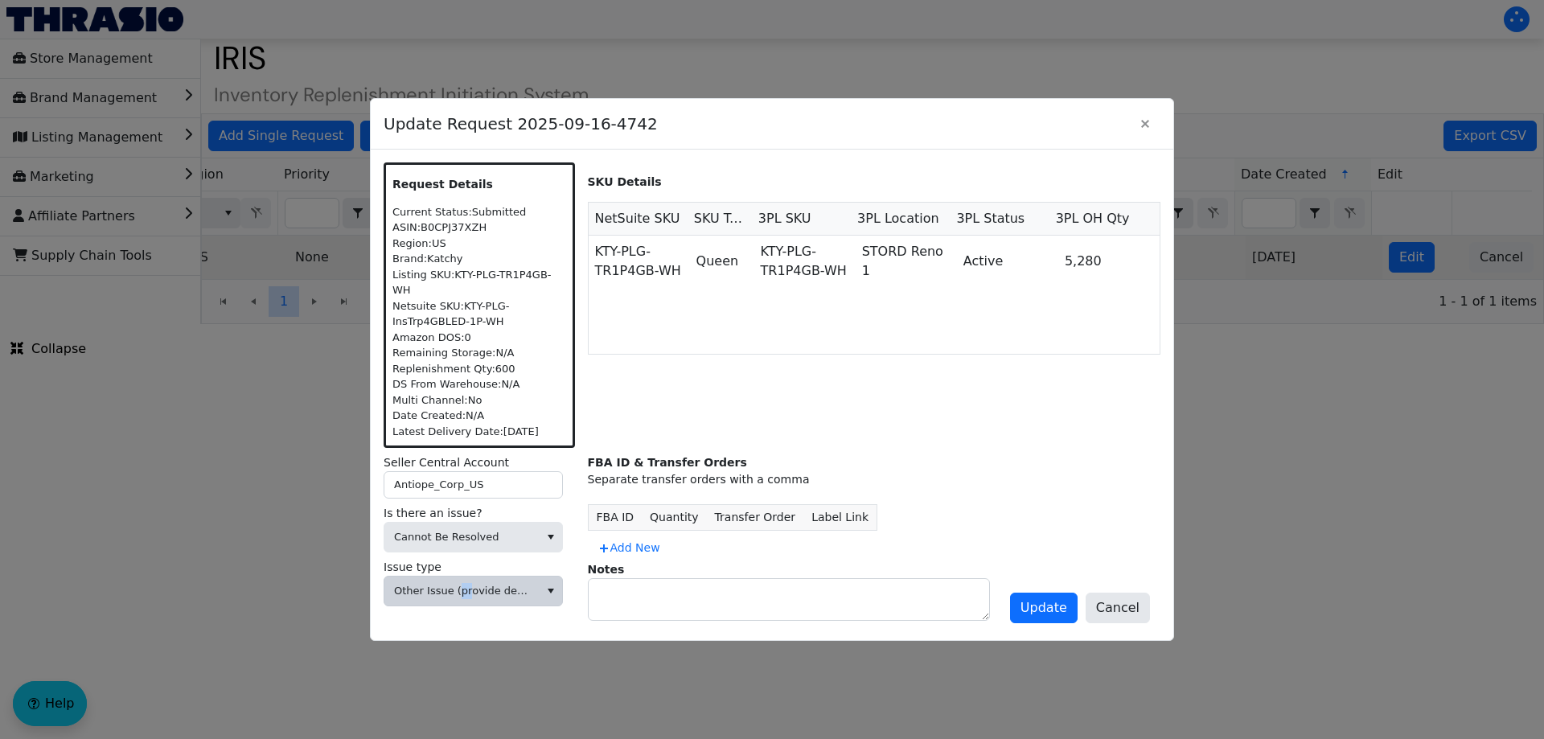
drag, startPoint x: 455, startPoint y: 601, endPoint x: 470, endPoint y: 590, distance: 18.3
click at [470, 590] on div "Issue type Other Issue (provide details in notes)" at bounding box center [479, 586] width 191 height 54
click at [470, 590] on span "Other Issue (provide details in notes)" at bounding box center [461, 591] width 135 height 16
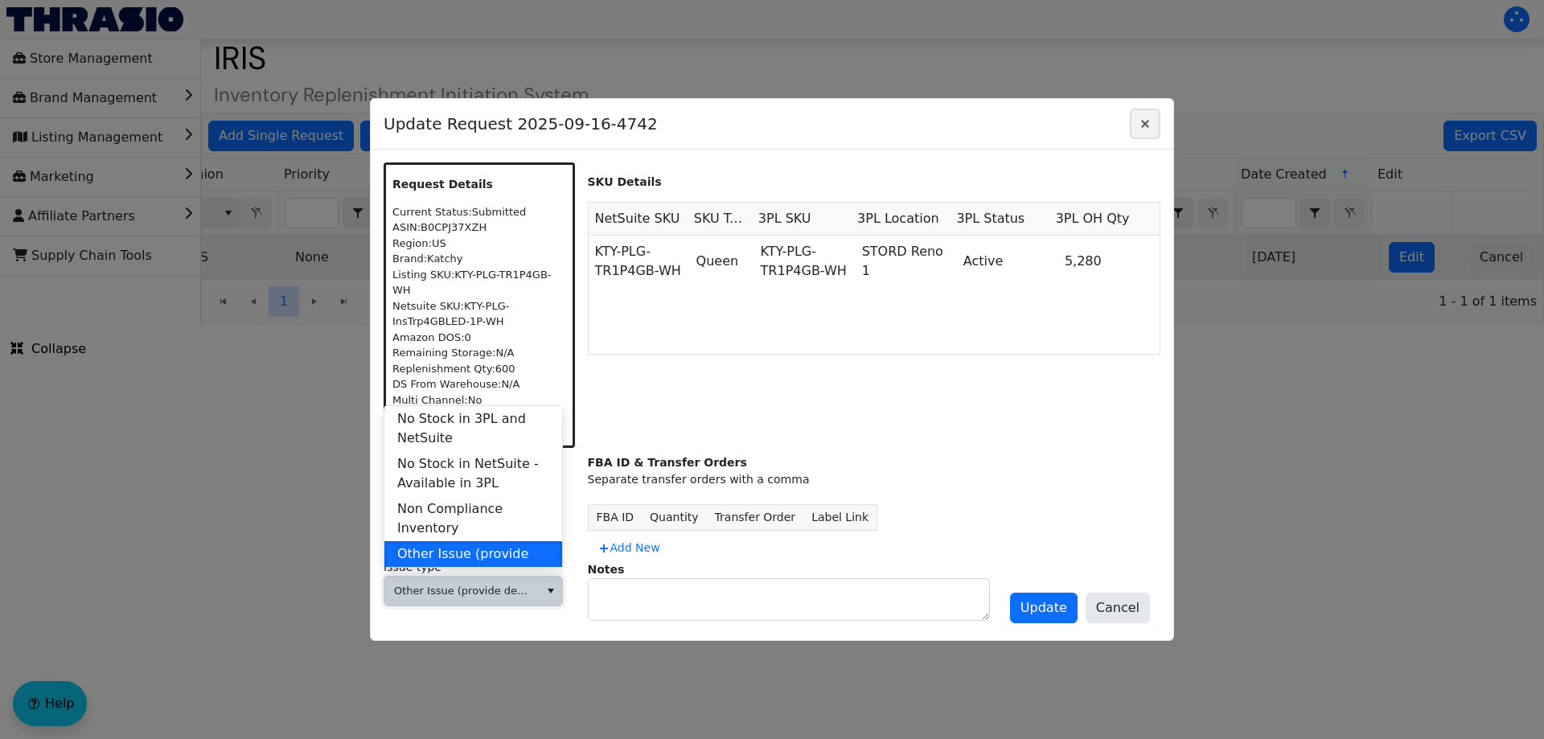
click at [1142, 130] on icon "Close" at bounding box center [1145, 123] width 19 height 13
